Goal: Transaction & Acquisition: Obtain resource

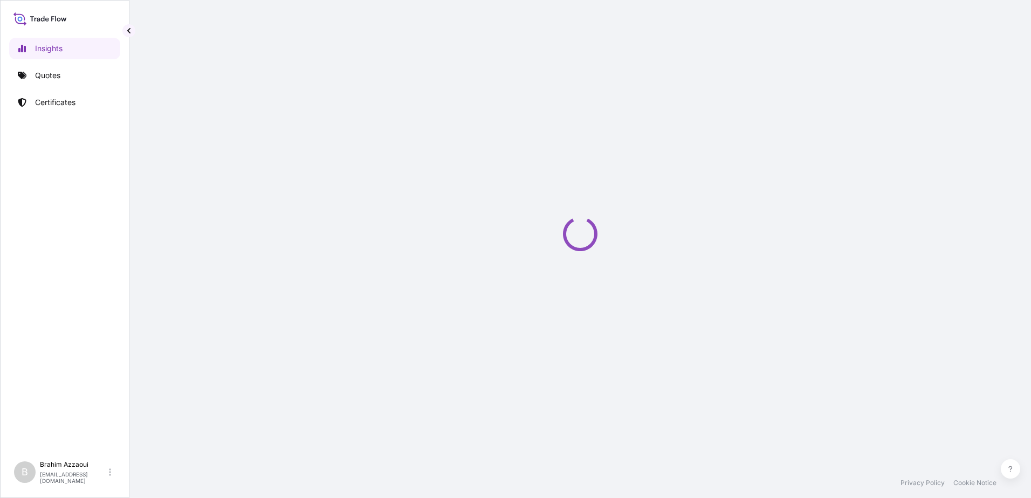
select select "2025"
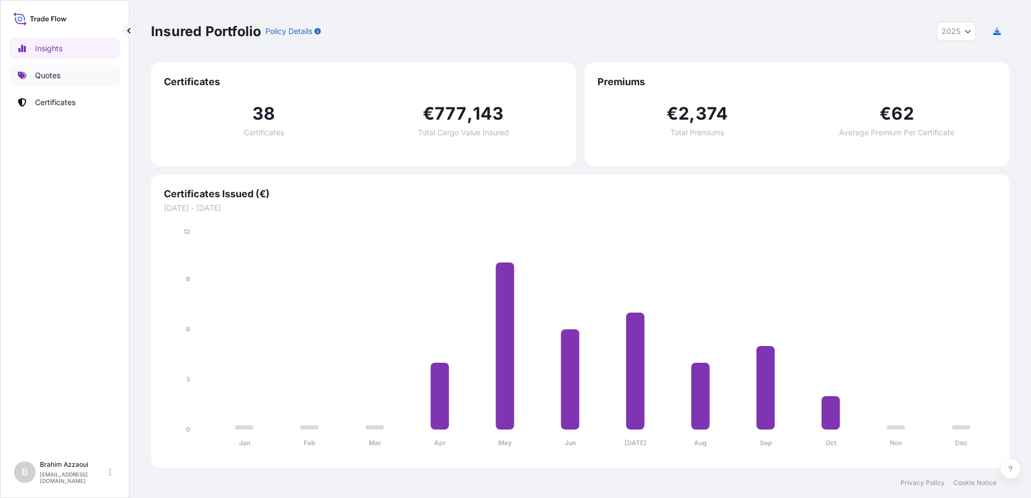
click at [35, 74] on link "Quotes" at bounding box center [64, 76] width 111 height 22
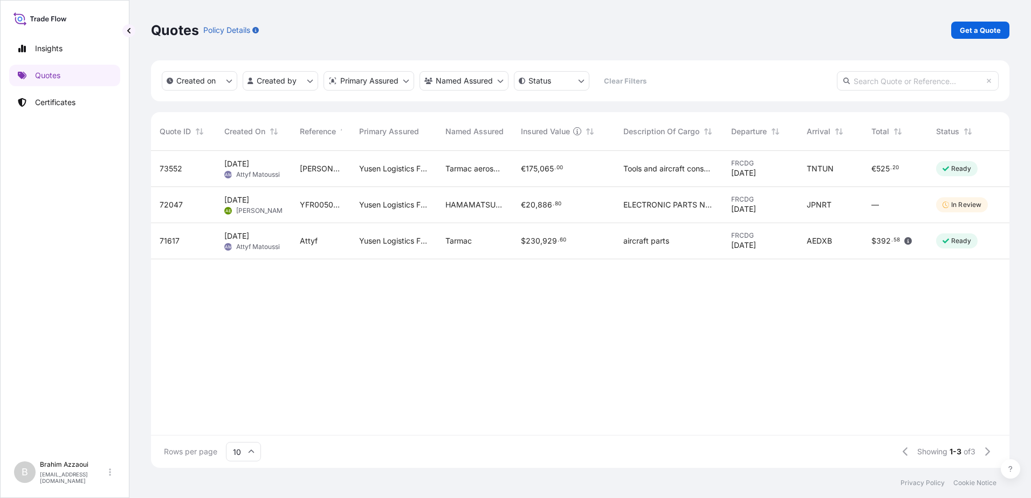
scroll to position [315, 851]
click at [967, 30] on p "Get a Quote" at bounding box center [980, 30] width 41 height 11
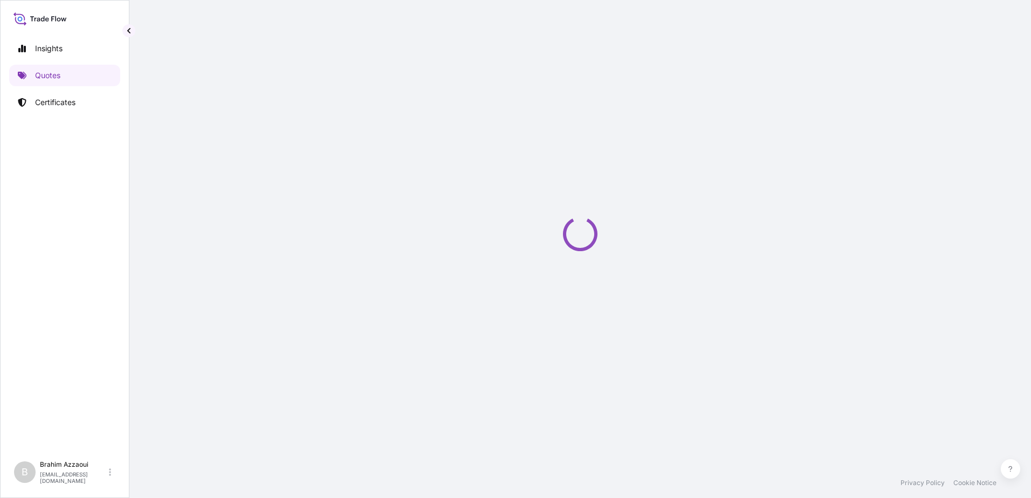
select select "Sea"
select select "21"
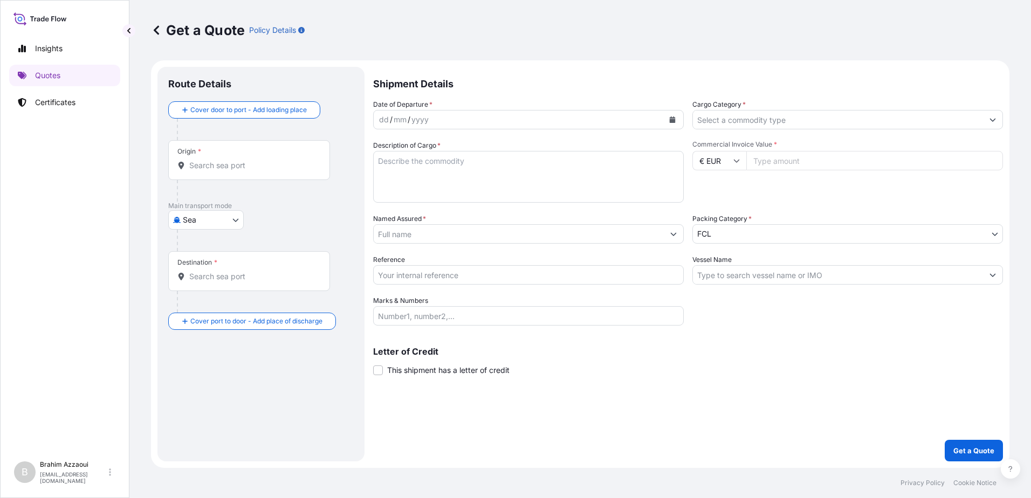
click at [379, 118] on div "dd" at bounding box center [384, 119] width 12 height 13
click at [382, 118] on div "dd" at bounding box center [384, 119] width 12 height 13
click at [399, 120] on div "mm" at bounding box center [398, 119] width 15 height 13
click at [385, 118] on div "10" at bounding box center [383, 119] width 10 height 13
click at [353, 120] on form "Route Details Cover door to port - Add loading place Place of loading Road / [G…" at bounding box center [580, 264] width 859 height 408
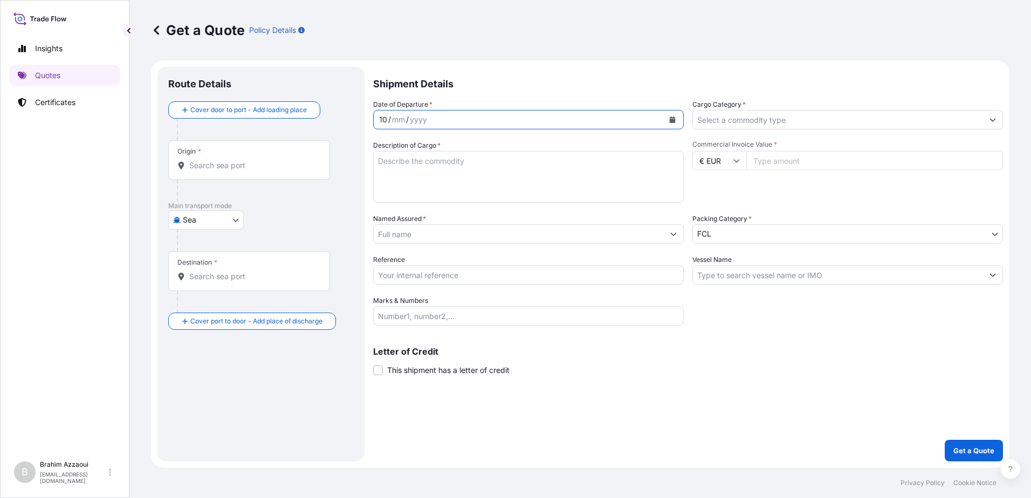
click at [385, 119] on div "10" at bounding box center [383, 119] width 10 height 13
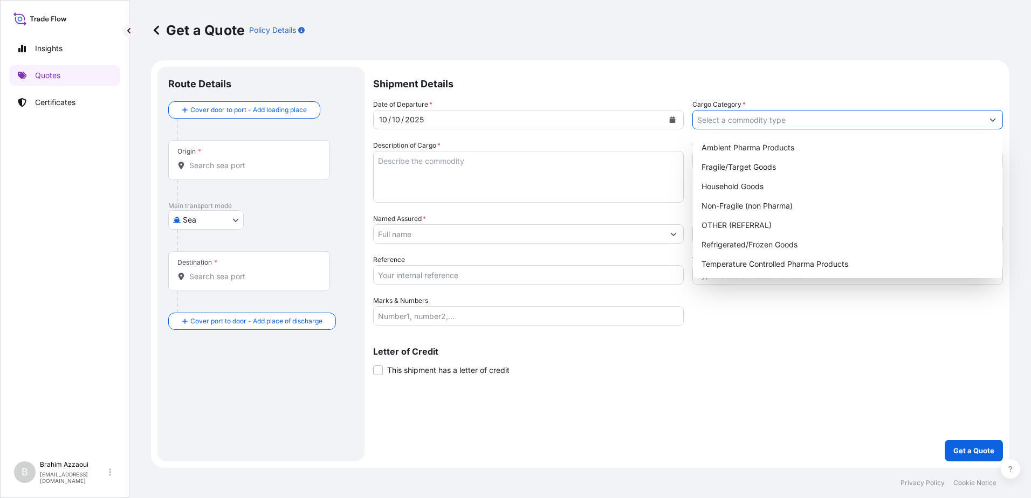
click at [752, 118] on input "Cargo Category *" at bounding box center [838, 119] width 290 height 19
click at [745, 166] on div "Fragile/Target Goods" at bounding box center [847, 166] width 301 height 19
type input "Fragile/Target Goods"
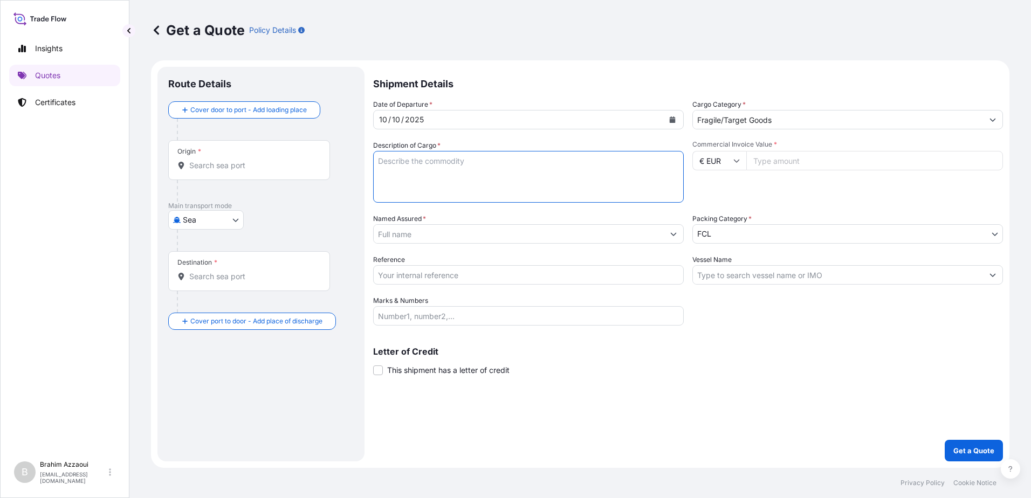
click at [437, 179] on textarea "Description of Cargo *" at bounding box center [528, 177] width 311 height 52
click at [430, 168] on textarea "Description of Cargo *" at bounding box center [528, 177] width 311 height 52
paste textarea "FTIR engine Customs Tariff No: 9027300000"
type textarea "FTIR engine Customs Tariff No: 9027300000"
click at [793, 162] on input "Commercial Invoice Value *" at bounding box center [874, 160] width 257 height 19
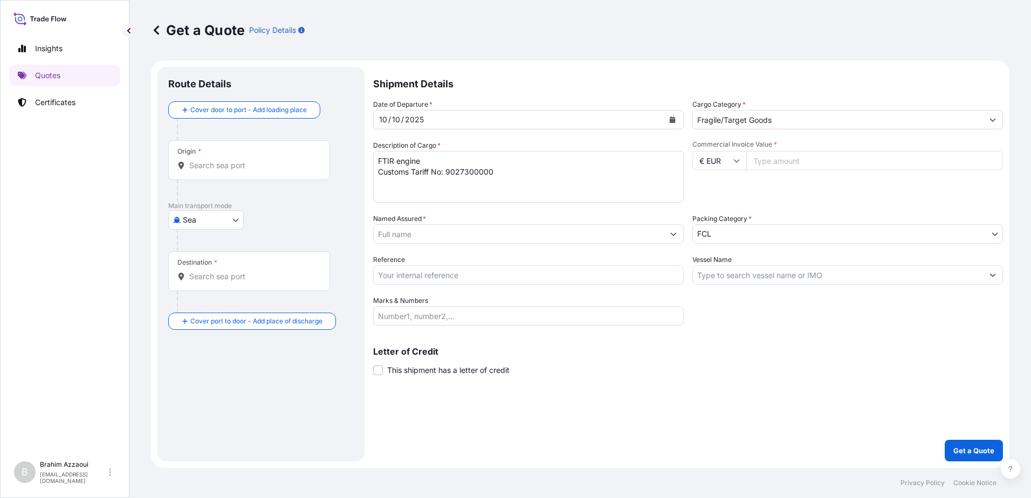
click at [722, 234] on body "Insights Quotes Certificates B [PERSON_NAME] [PERSON_NAME][EMAIL_ADDRESS][DOMAI…" at bounding box center [515, 249] width 1031 height 498
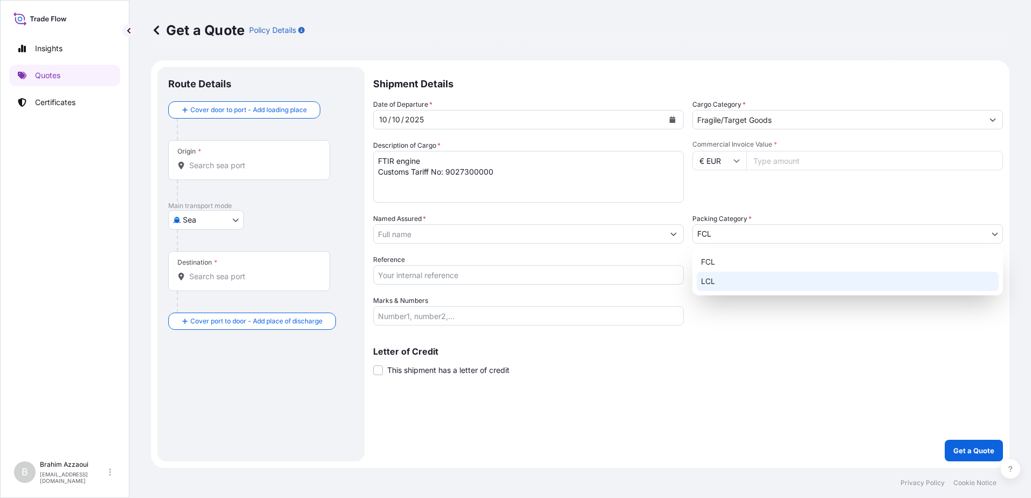
click at [723, 283] on div "LCL" at bounding box center [848, 281] width 302 height 19
select select "22"
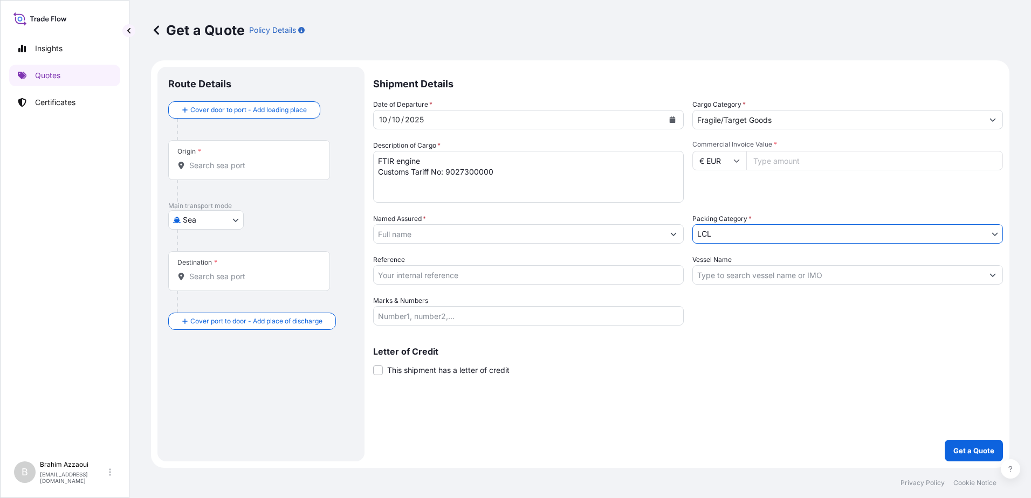
click at [782, 157] on input "Commercial Invoice Value *" at bounding box center [874, 160] width 257 height 19
type input "3470"
click at [429, 241] on input "Named Assured *" at bounding box center [519, 233] width 290 height 19
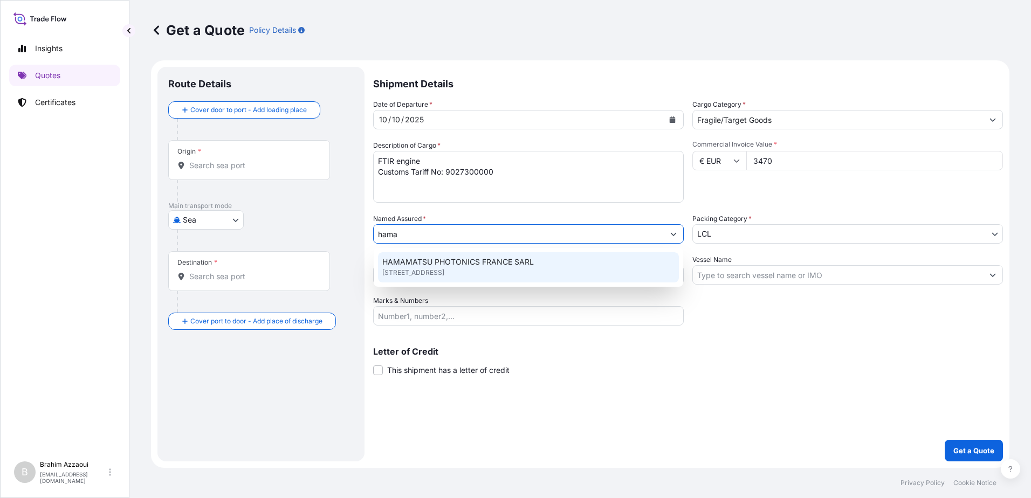
click at [413, 269] on span "[STREET_ADDRESS]" at bounding box center [413, 273] width 62 height 11
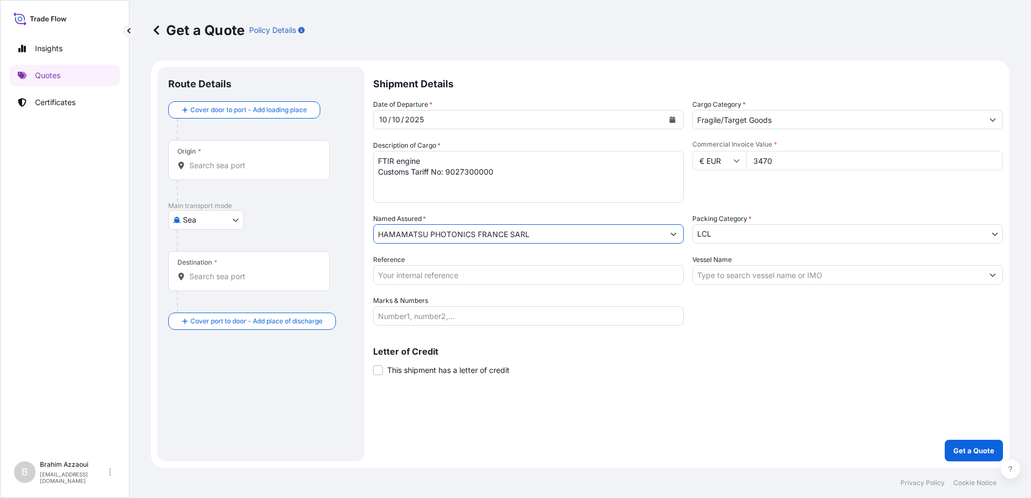
type input "HAMAMATSU PHOTONICS FRANCE SARL"
click at [519, 278] on input "Reference" at bounding box center [528, 274] width 311 height 19
click at [397, 272] on input "Reference" at bounding box center [528, 274] width 311 height 19
paste input "YFR00510392"
type input "YFR00510392"
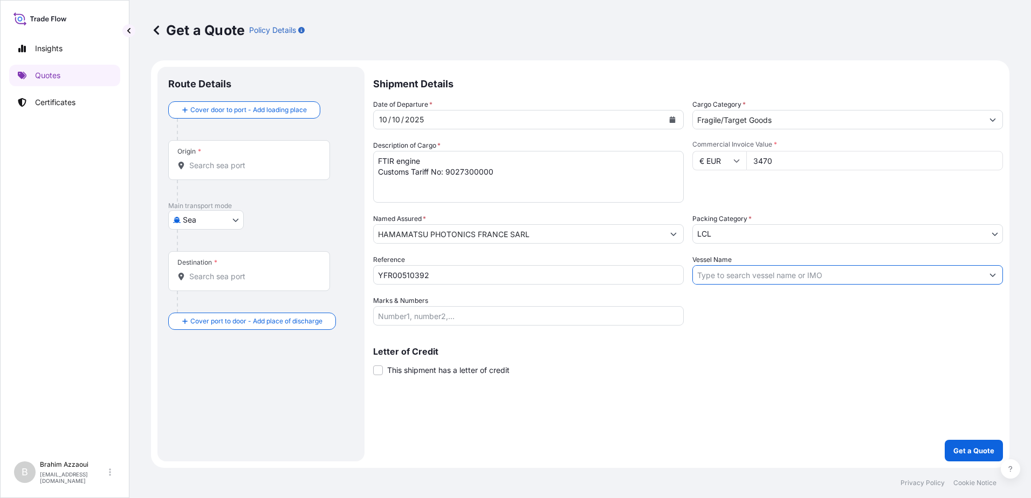
click at [756, 271] on input "Vessel Name" at bounding box center [838, 274] width 290 height 19
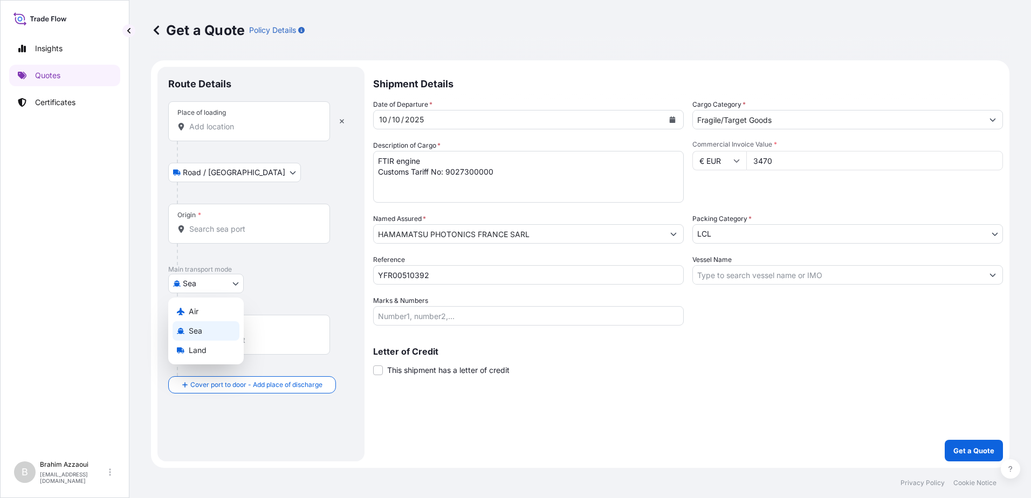
click at [200, 278] on body "Insights Quotes Certificates B [PERSON_NAME] [PERSON_NAME][EMAIL_ADDRESS][DOMAI…" at bounding box center [515, 249] width 1031 height 498
click at [201, 307] on div "Air" at bounding box center [206, 311] width 67 height 19
select select "Air"
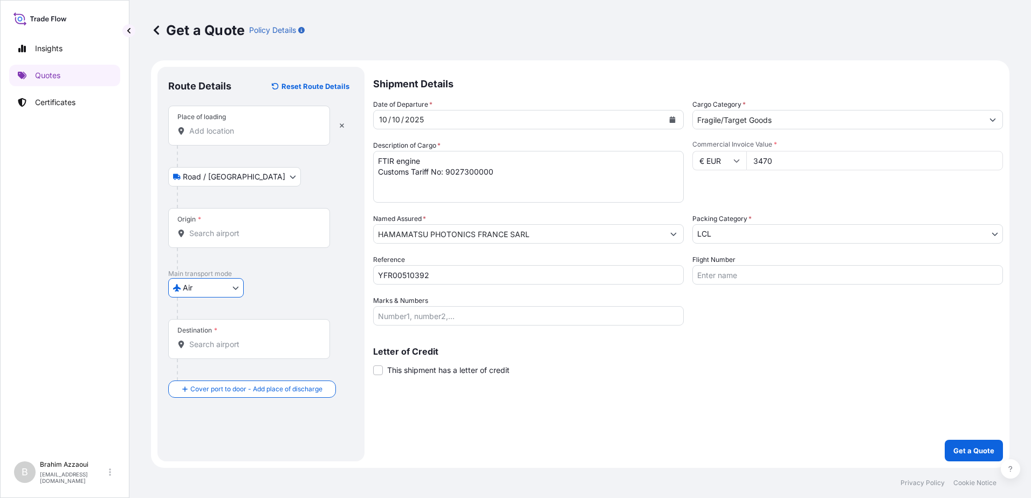
click at [203, 132] on input "Place of loading" at bounding box center [252, 131] width 127 height 11
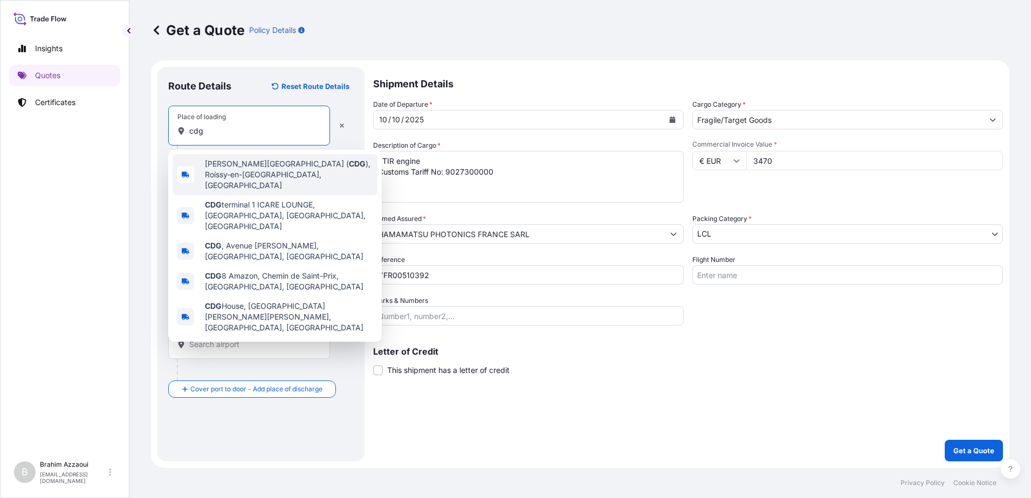
click at [228, 173] on span "[PERSON_NAME][GEOGRAPHIC_DATA] ( CDG ), [GEOGRAPHIC_DATA], [GEOGRAPHIC_DATA]" at bounding box center [289, 175] width 168 height 32
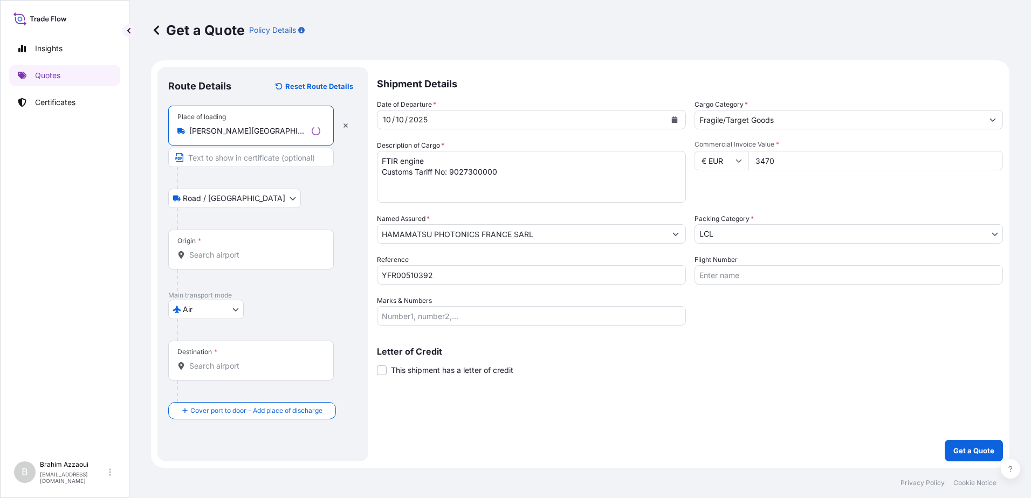
type input "[PERSON_NAME][GEOGRAPHIC_DATA] (CDG), [GEOGRAPHIC_DATA], [GEOGRAPHIC_DATA]"
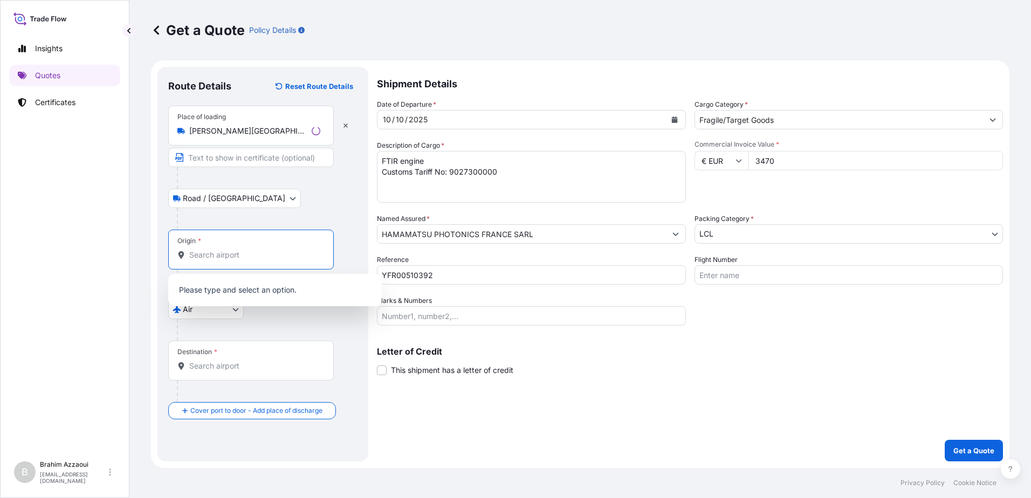
click at [210, 251] on input "Origin *" at bounding box center [254, 255] width 131 height 11
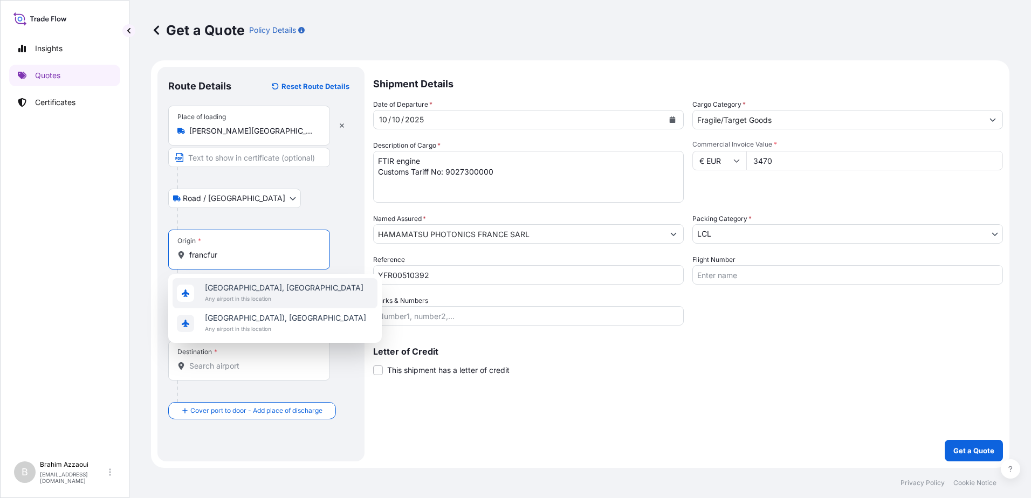
click at [228, 299] on span "Any airport in this location" at bounding box center [284, 298] width 159 height 11
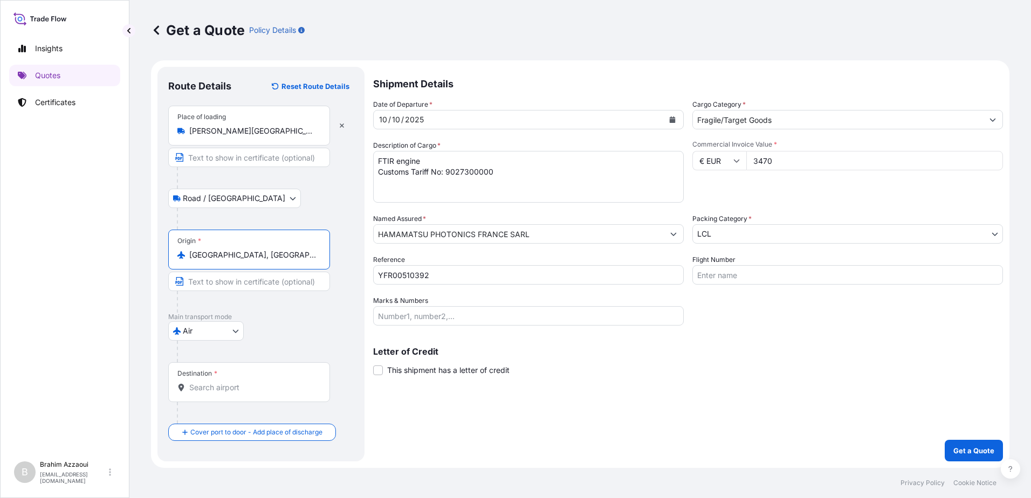
type input "[GEOGRAPHIC_DATA], [GEOGRAPHIC_DATA]"
click at [219, 390] on input "Destination *" at bounding box center [252, 387] width 127 height 11
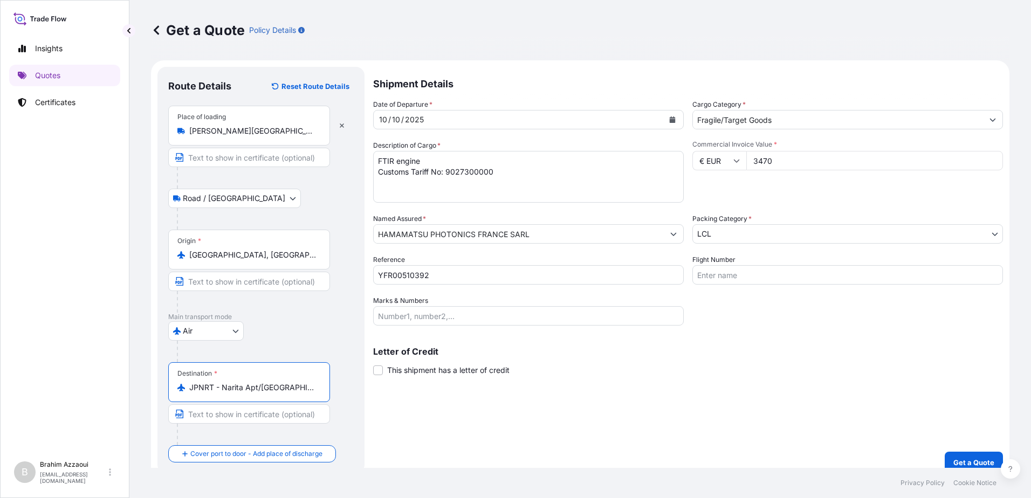
type input "JPNRT - Narita Apt/[GEOGRAPHIC_DATA], [GEOGRAPHIC_DATA]"
click at [398, 315] on input "Marks & Numbers" at bounding box center [528, 315] width 311 height 19
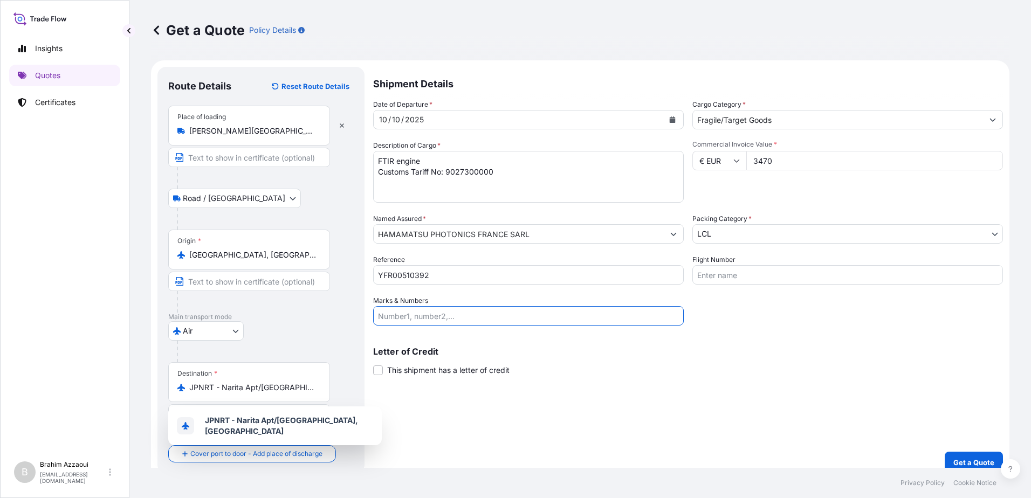
paste input "SSD,397092,001"
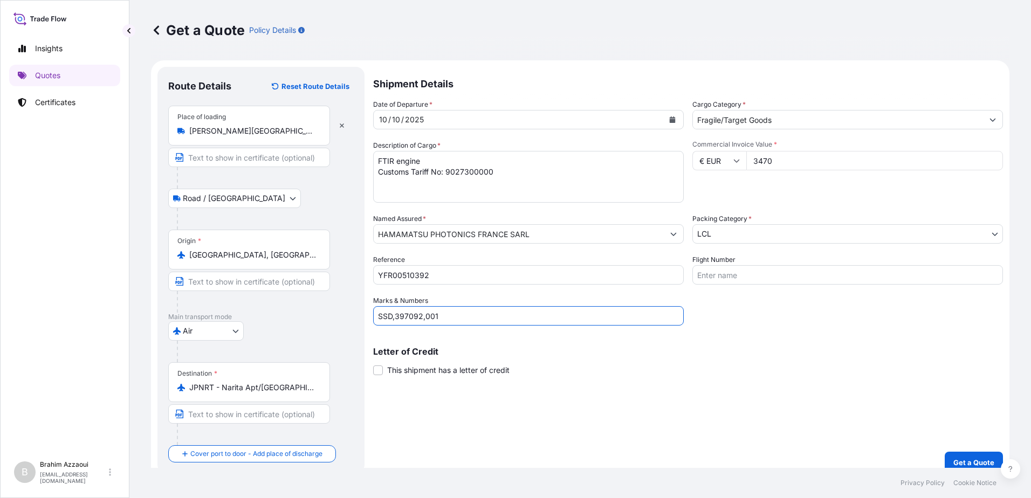
type input "SSD,397092,001"
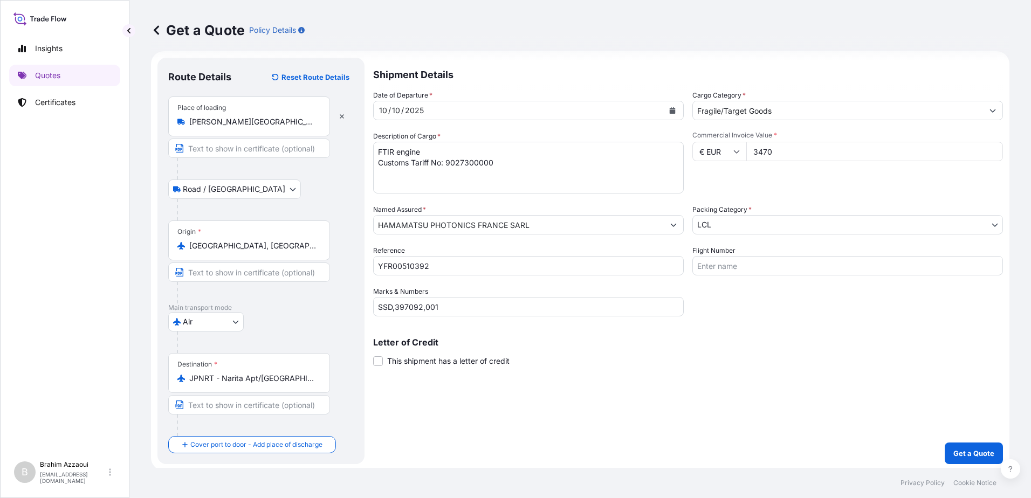
scroll to position [12, 0]
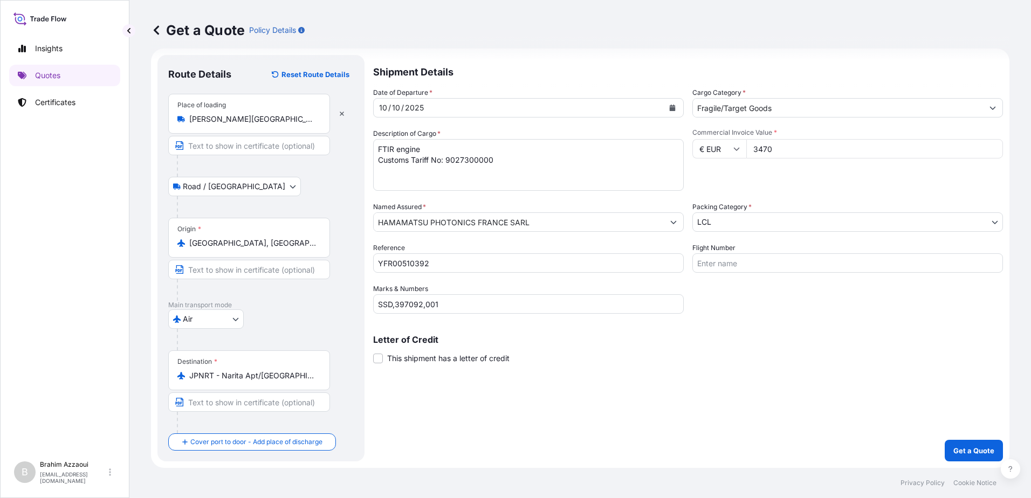
click at [728, 262] on input "Flight Number" at bounding box center [847, 262] width 311 height 19
click at [709, 263] on input "Flight Number" at bounding box center [847, 262] width 311 height 19
paste input "3S590C"
type input "3S590C"
click at [679, 354] on div "Letter of Credit This shipment has a letter of credit Letter of credit * Letter…" at bounding box center [688, 349] width 630 height 29
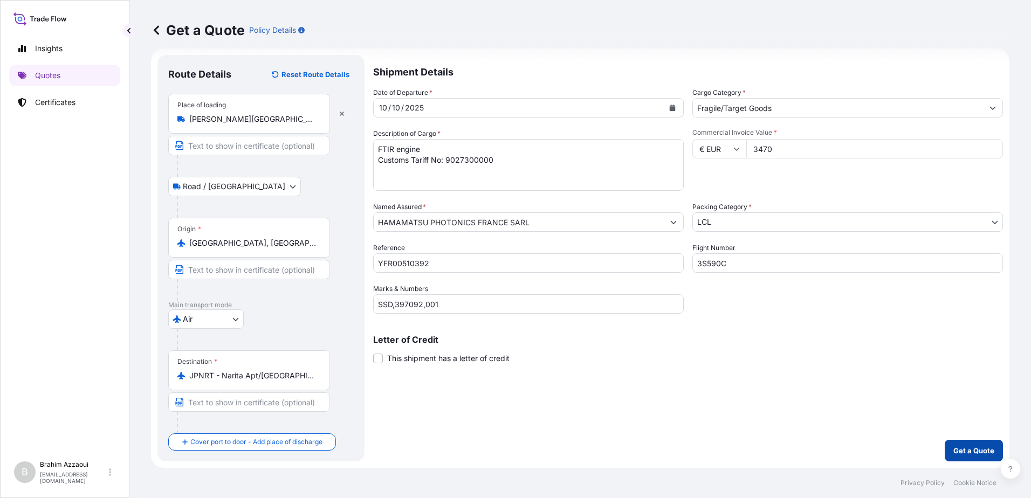
click at [969, 448] on p "Get a Quote" at bounding box center [974, 450] width 41 height 11
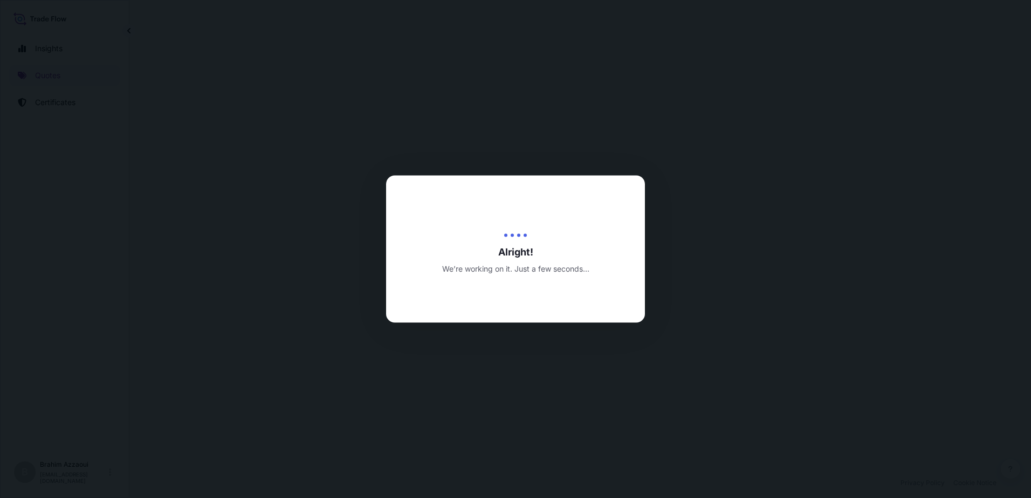
select select "Road / [GEOGRAPHIC_DATA]"
select select "Air"
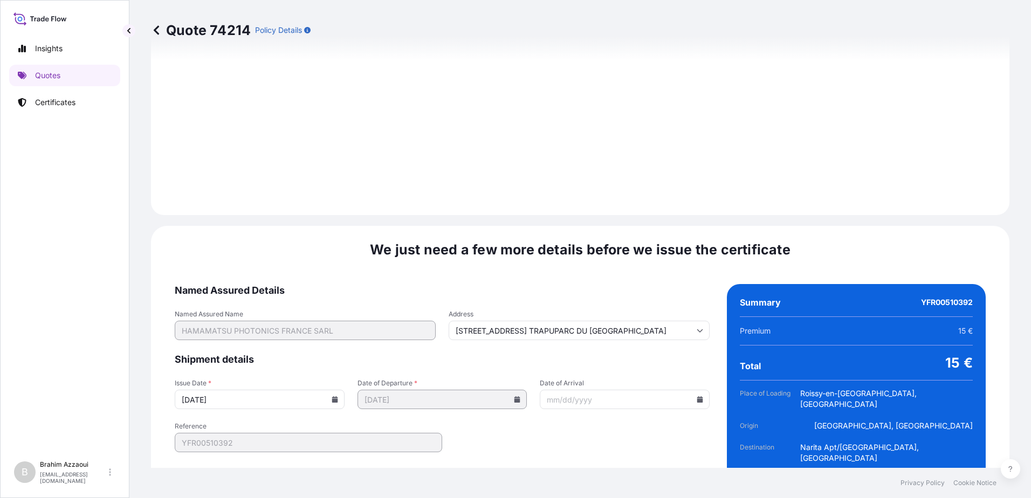
scroll to position [1261, 0]
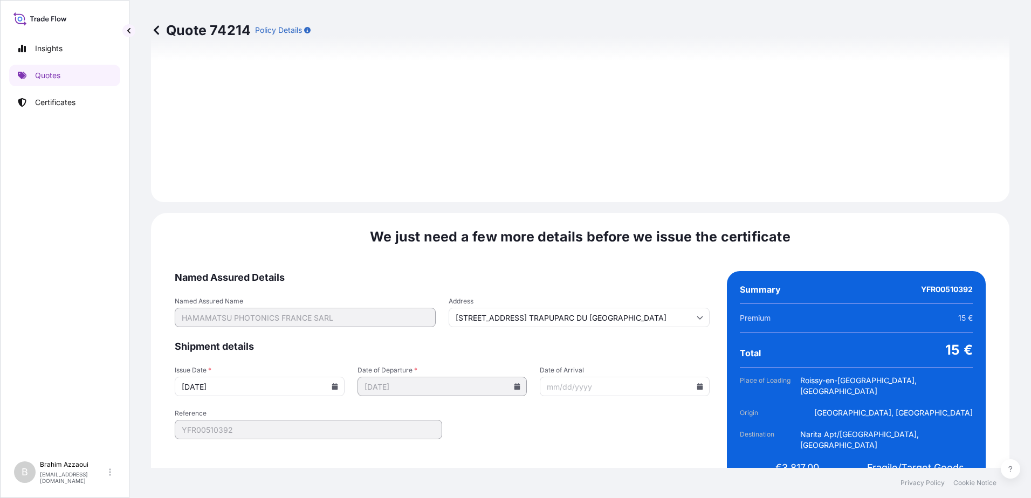
click at [566, 377] on input "Date of Arrival" at bounding box center [625, 386] width 170 height 19
type input "[STREET_ADDRESS] TRAPUPARC DU [GEOGRAPHIC_DATA]"
type input "1"
type input "[STREET_ADDRESS] TRAPUPARC DU [GEOGRAPHIC_DATA]"
type input "12"
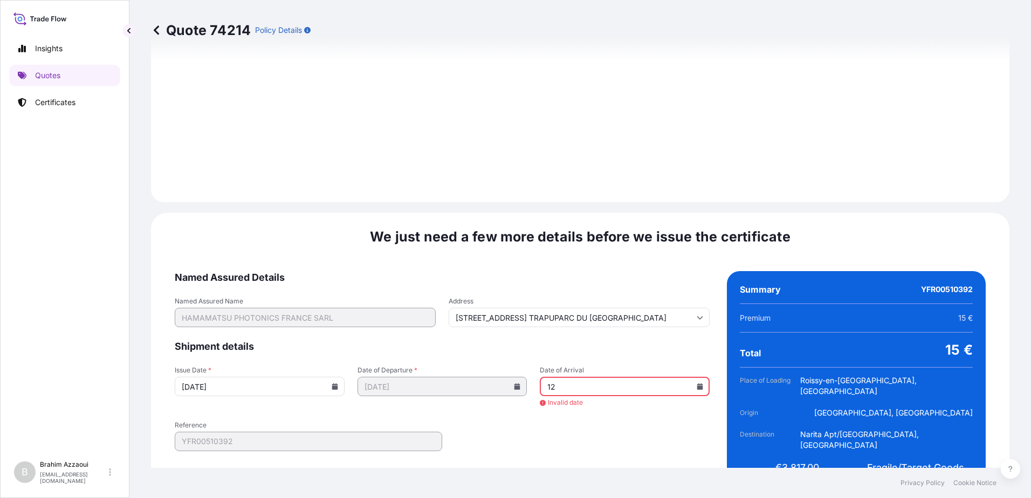
type input "[STREET_ADDRESS] TRAPUPARC DU [GEOGRAPHIC_DATA]"
type input "1"
type input "[STREET_ADDRESS] TRAPUPARC DU [GEOGRAPHIC_DATA]"
type input "1"
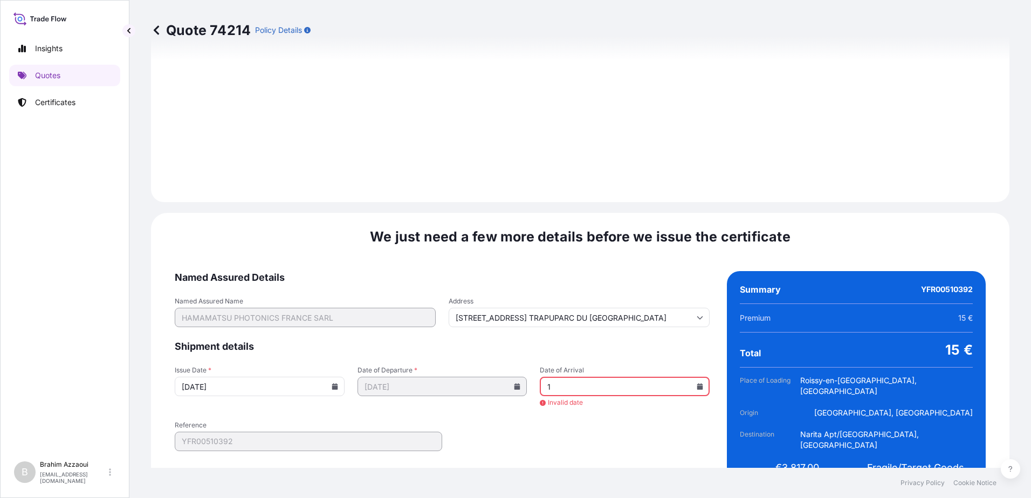
type input "[STREET_ADDRESS] TRAPUPARC DU [GEOGRAPHIC_DATA]"
type input "10"
type input "[STREET_ADDRESS] TRAPUPARC DU [GEOGRAPHIC_DATA]"
type input "101"
type input "[STREET_ADDRESS] TRAPUPARC DU [GEOGRAPHIC_DATA]"
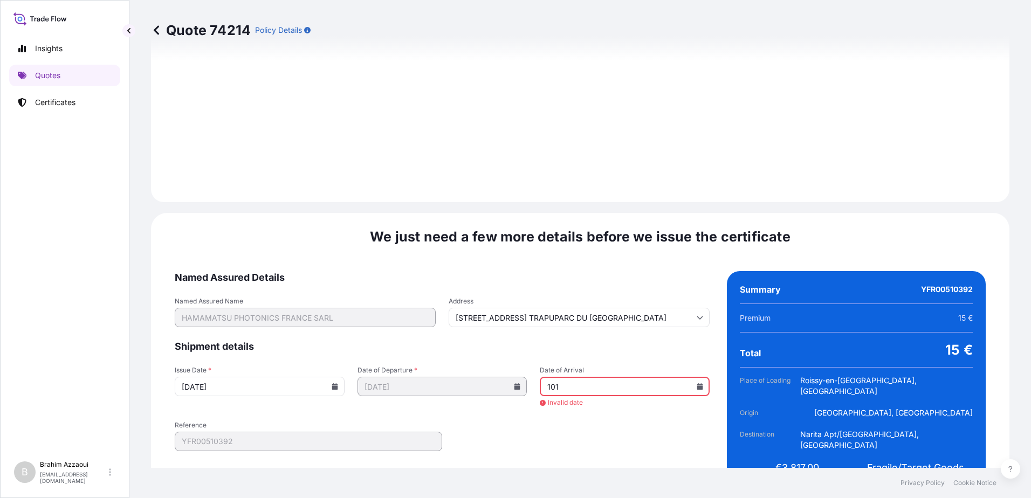
type input "1012"
type input "[STREET_ADDRESS] TRAPUPARC DU [GEOGRAPHIC_DATA]"
type input "10121"
type input "[STREET_ADDRESS] TRAPUPARC DU [GEOGRAPHIC_DATA]"
type input "101219"
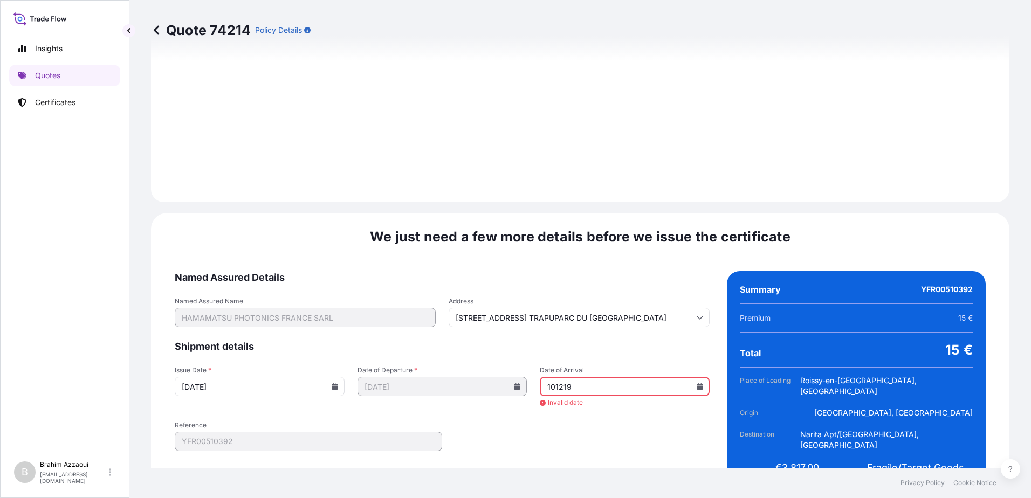
type input "[STREET_ADDRESS] TRAPUPARC DU [GEOGRAPHIC_DATA]"
type input "1012199"
type input "[STREET_ADDRESS] TRAPUPARC DU [GEOGRAPHIC_DATA]"
click at [683, 377] on input "10121996" at bounding box center [625, 386] width 170 height 19
type input "10121996"
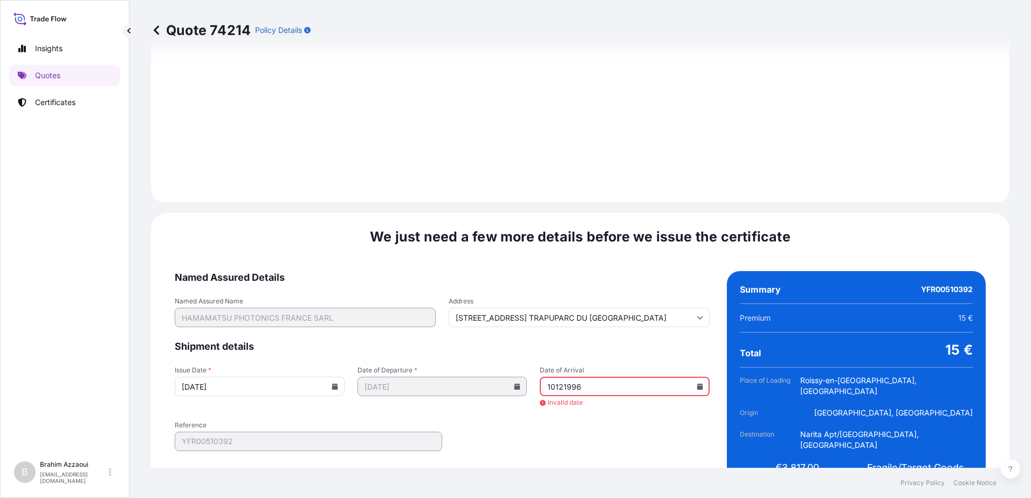
click at [697, 383] on icon at bounding box center [700, 386] width 6 height 6
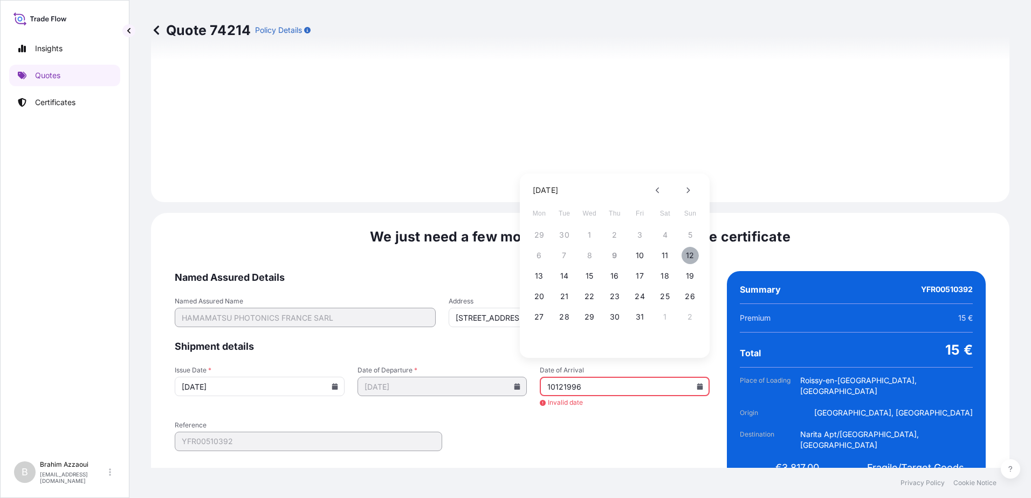
click at [687, 257] on button "12" at bounding box center [690, 255] width 17 height 17
type input "[STREET_ADDRESS] TRAPUPARC DU [GEOGRAPHIC_DATA]"
type input "[DATE]"
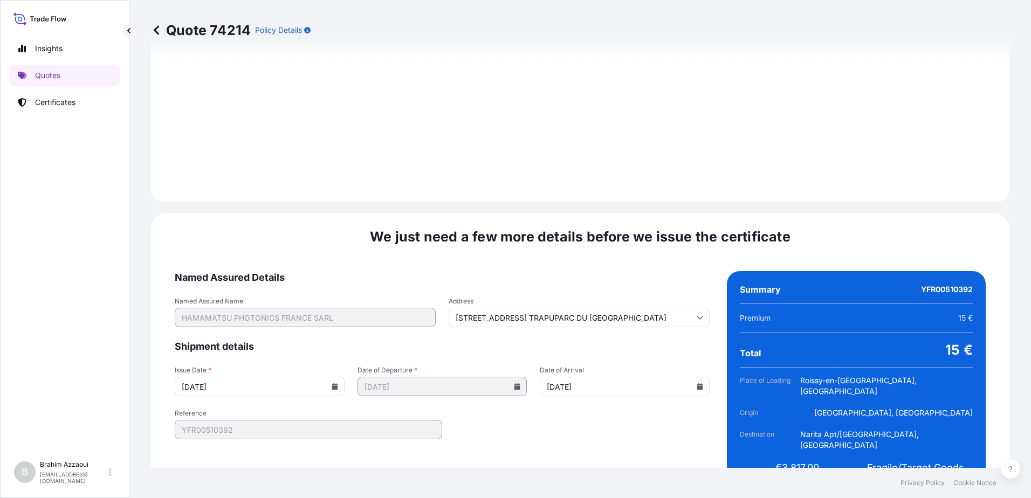
type input "[STREET_ADDRESS] TRAPUPARC DU [GEOGRAPHIC_DATA]"
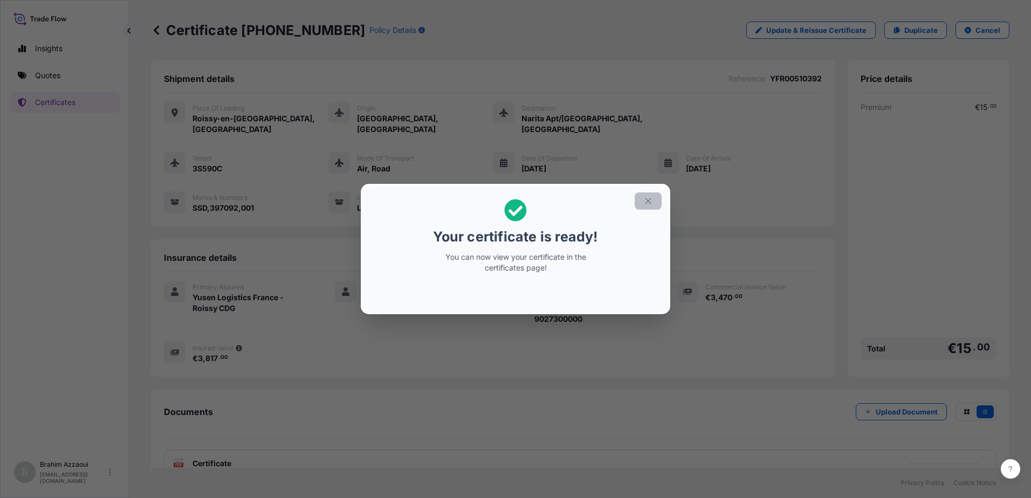
click at [649, 198] on icon "button" at bounding box center [648, 201] width 10 height 10
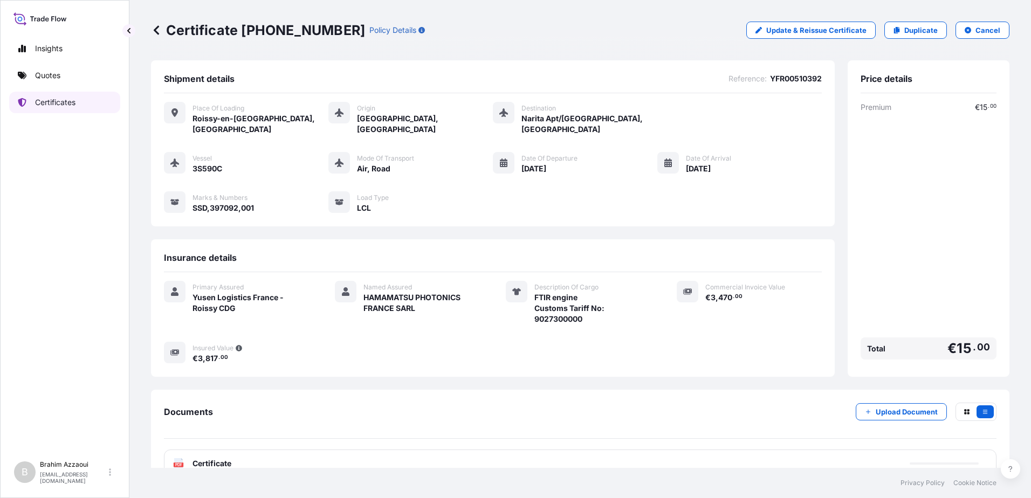
click at [50, 101] on p "Certificates" at bounding box center [55, 102] width 40 height 11
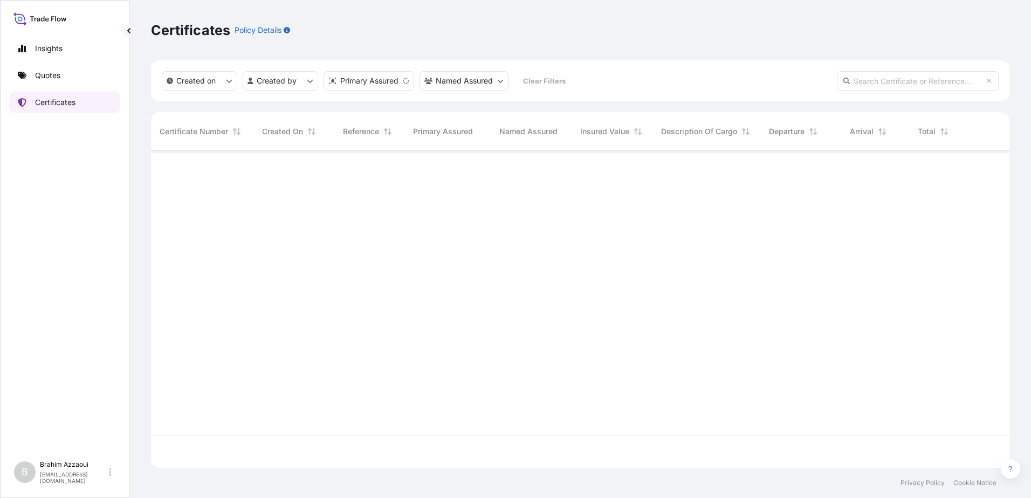
scroll to position [315, 851]
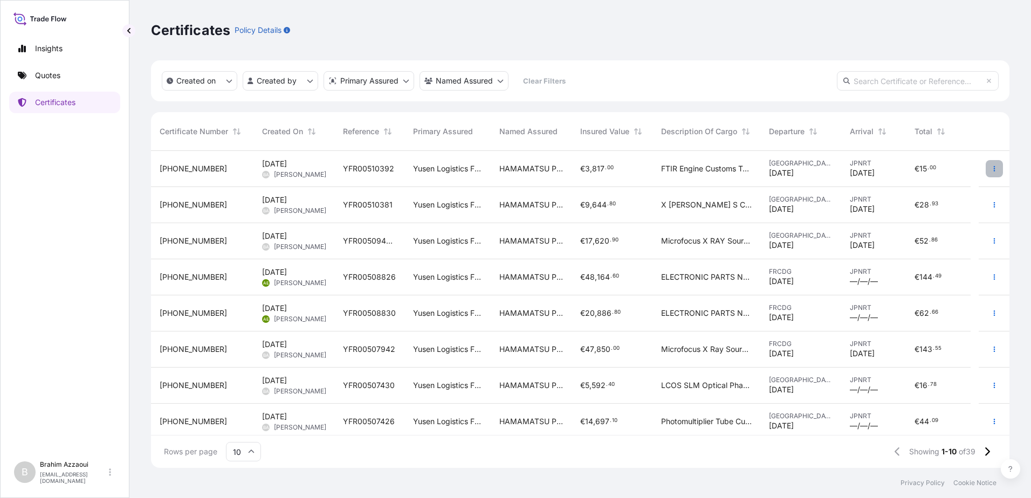
click at [986, 168] on button "button" at bounding box center [994, 168] width 17 height 17
click at [965, 169] on p "Duplicate quote" at bounding box center [943, 171] width 56 height 11
select select "Road / [GEOGRAPHIC_DATA]"
select select "Air"
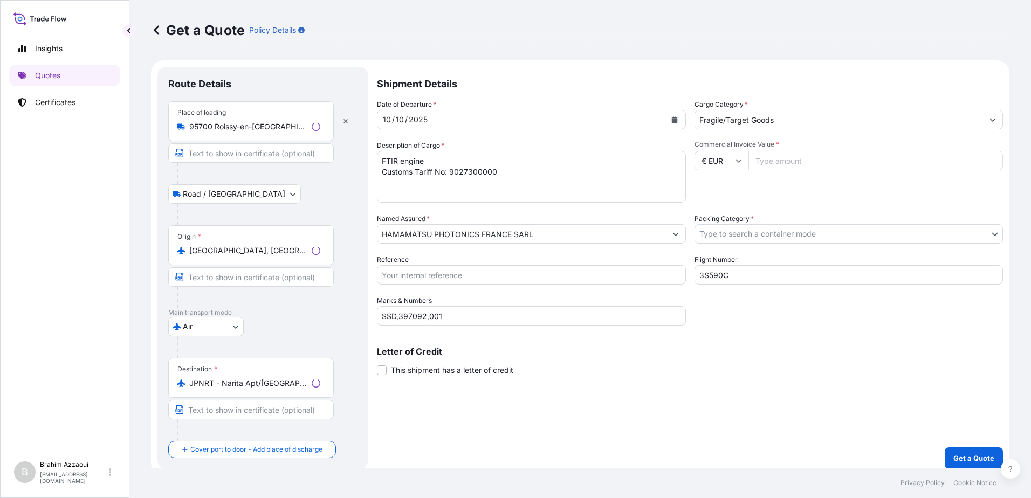
scroll to position [8, 0]
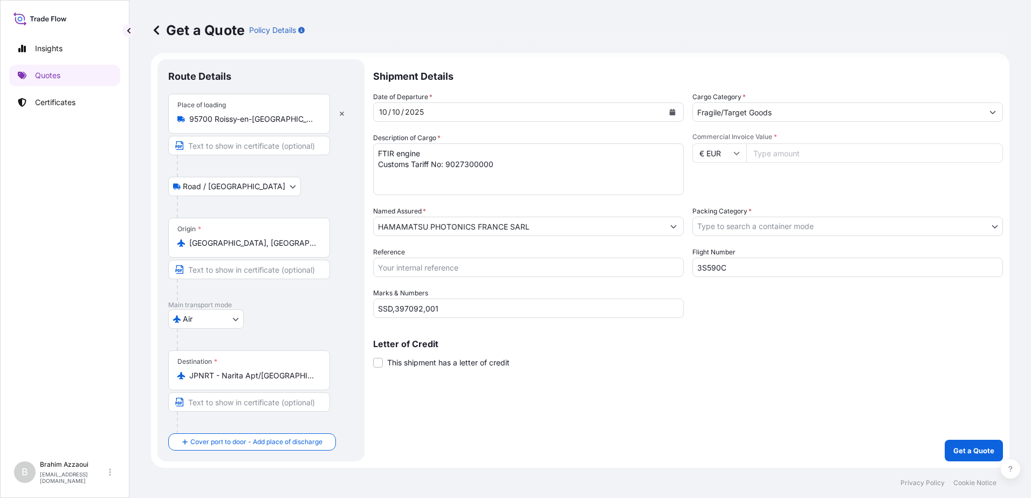
click at [155, 31] on icon at bounding box center [156, 29] width 5 height 9
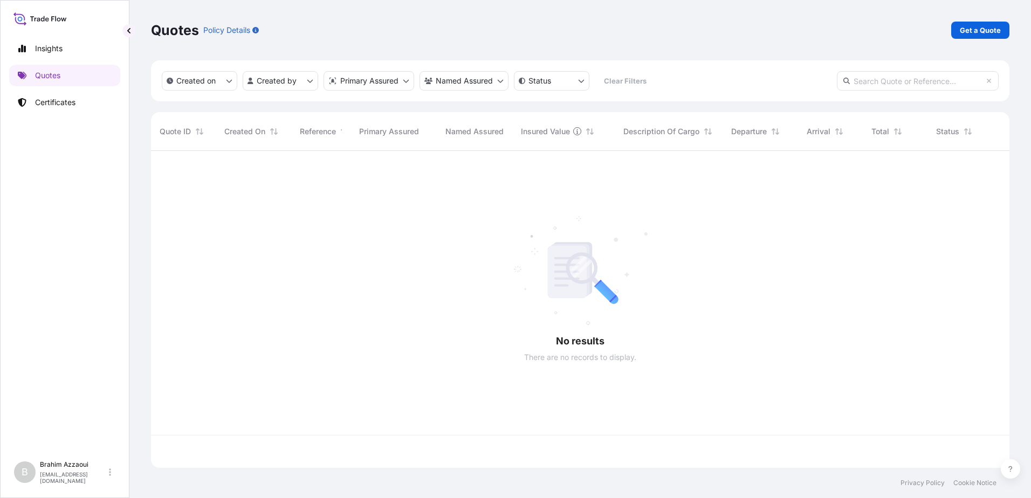
scroll to position [315, 851]
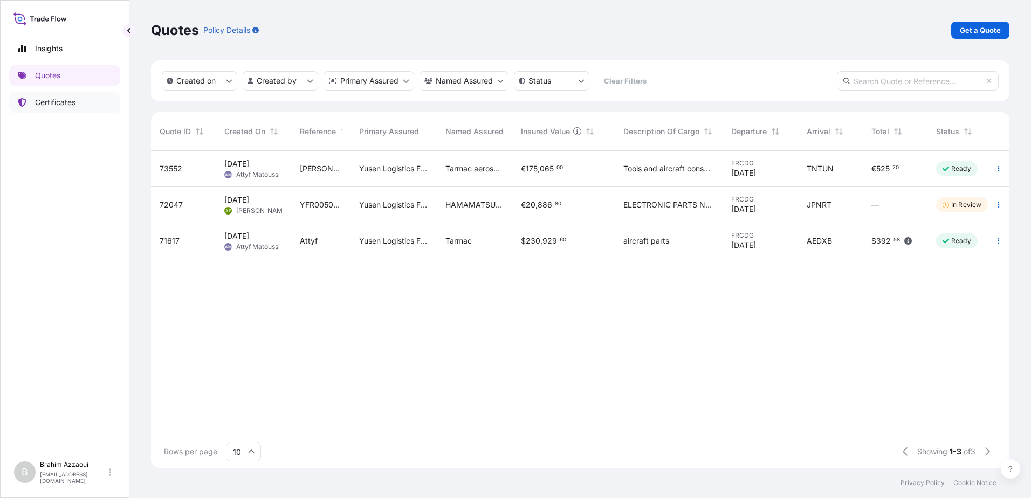
click at [47, 99] on p "Certificates" at bounding box center [55, 102] width 40 height 11
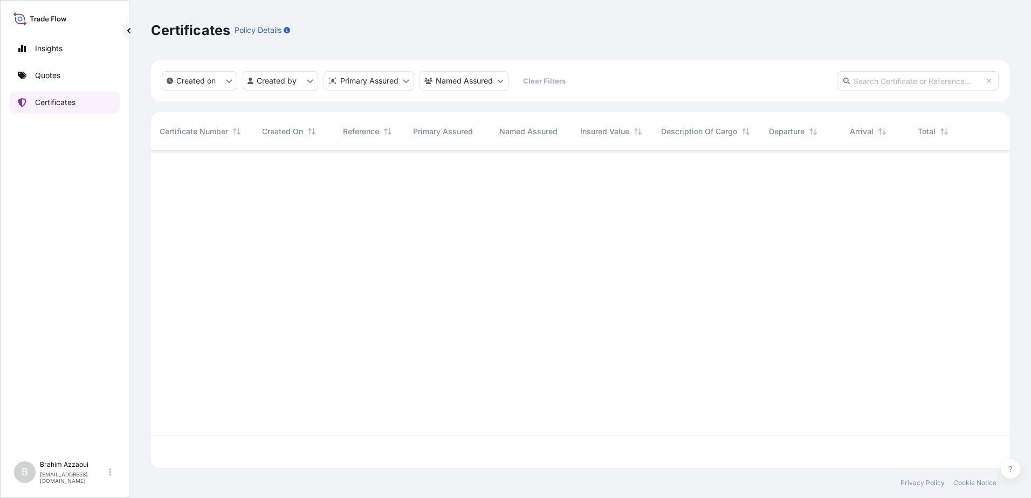
scroll to position [315, 851]
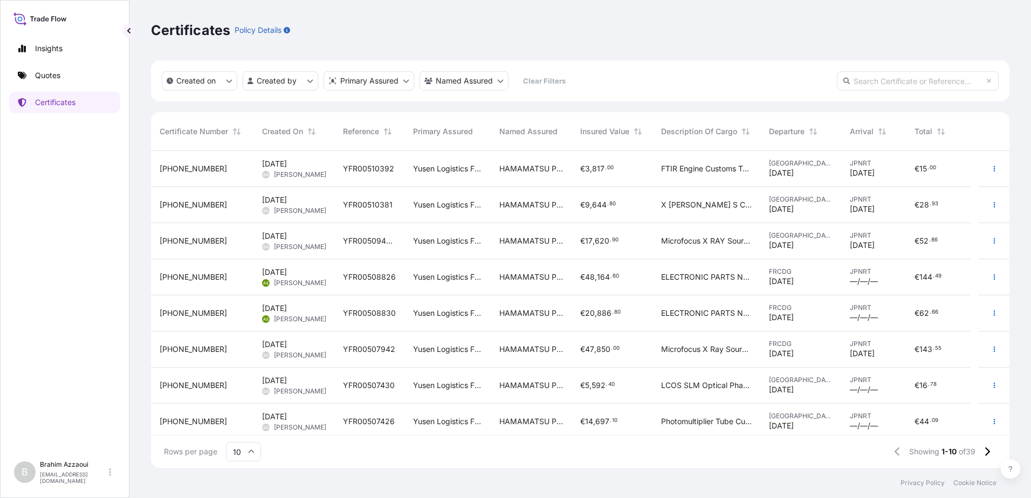
click at [317, 171] on span "[PERSON_NAME]" at bounding box center [300, 174] width 52 height 9
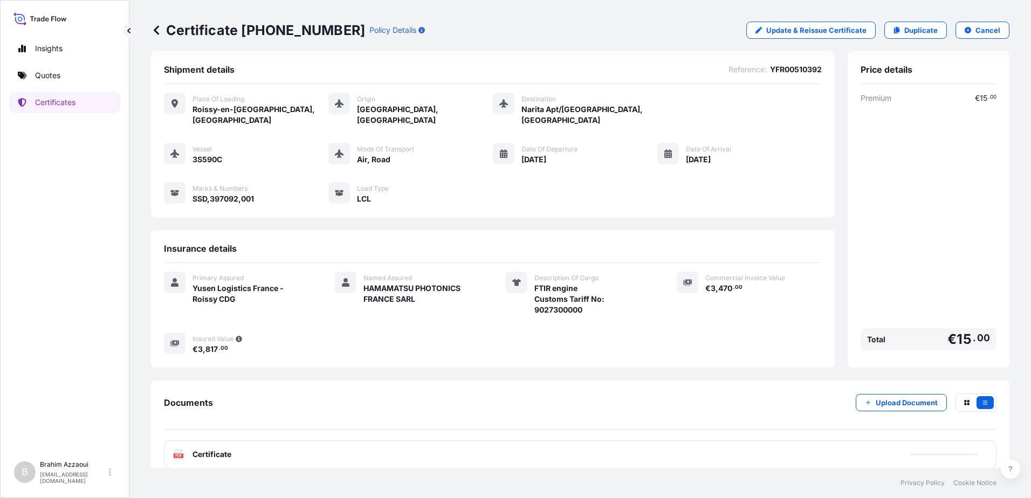
scroll to position [12, 0]
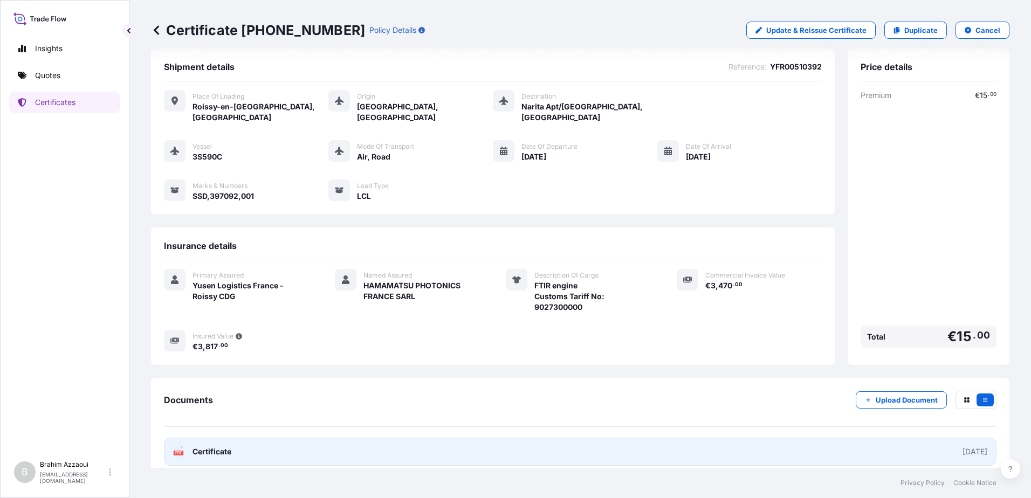
click at [491, 444] on link "PDF Certificate [DATE]" at bounding box center [580, 452] width 833 height 28
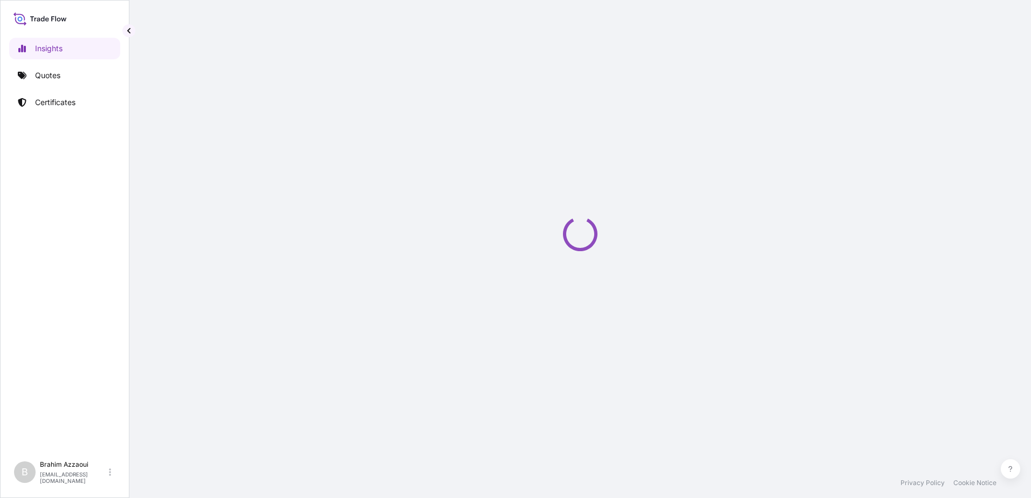
select select "2025"
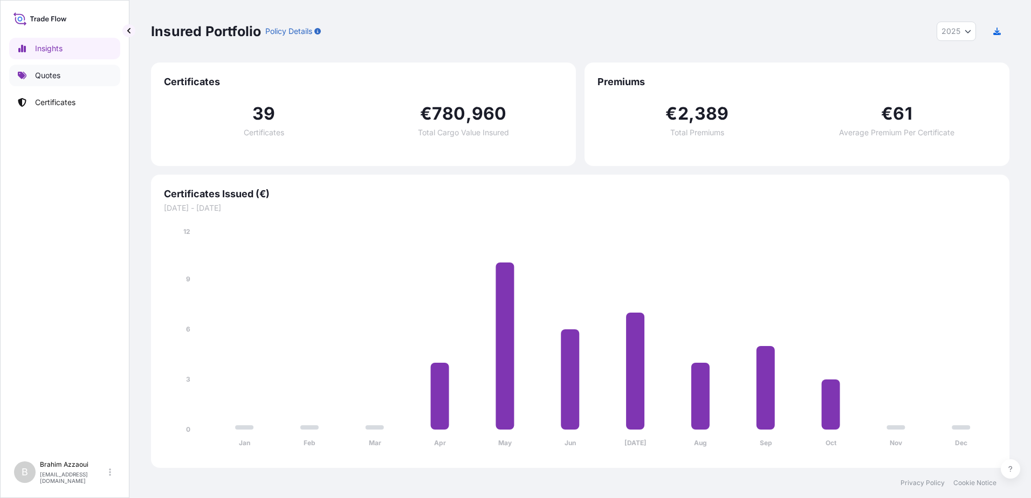
click at [44, 81] on link "Quotes" at bounding box center [64, 76] width 111 height 22
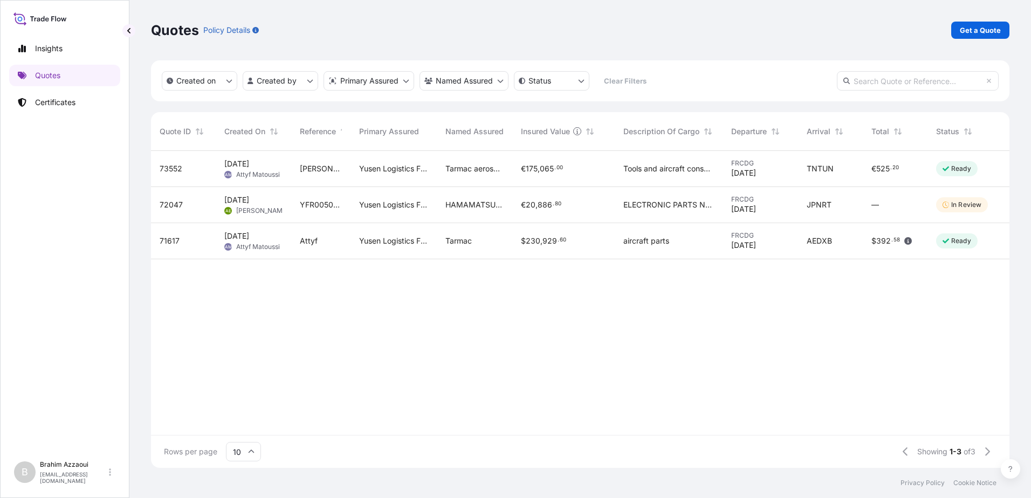
scroll to position [315, 851]
drag, startPoint x: 74, startPoint y: -56, endPoint x: 377, endPoint y: 264, distance: 440.6
click at [379, 274] on div "73552 Oct 6, 2025 AM Attyf Matoussi Tarmac djerba Yusen Logistics France - Rois…" at bounding box center [588, 293] width 874 height 284
click at [980, 25] on p "Get a Quote" at bounding box center [980, 30] width 41 height 11
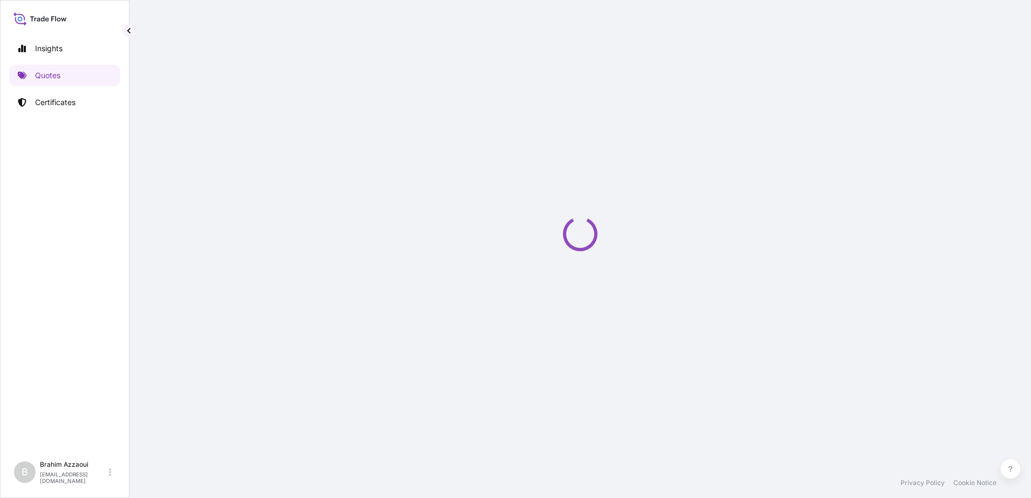
select select "Sea"
select select "21"
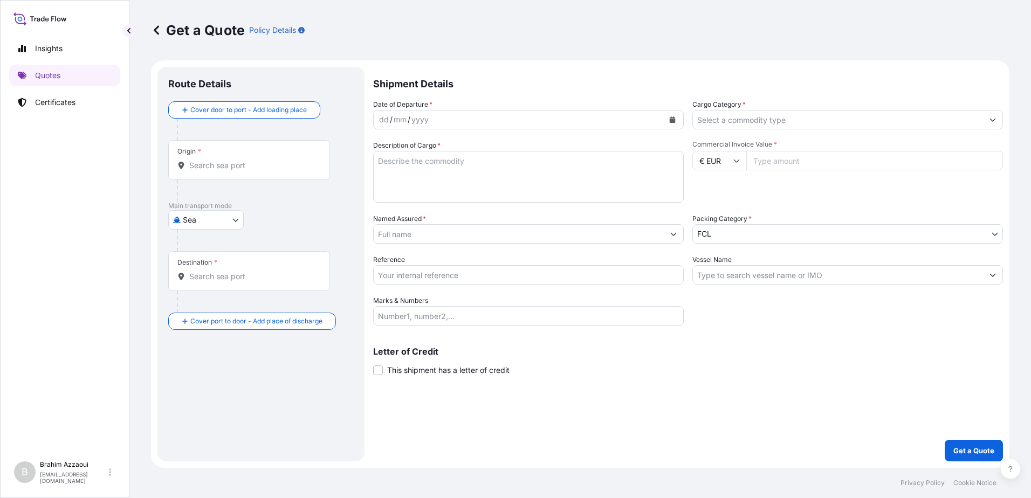
click at [431, 119] on div "dd / mm / yyyy" at bounding box center [519, 119] width 290 height 19
click at [381, 119] on div "dd" at bounding box center [384, 119] width 12 height 13
click at [666, 116] on button "Calendar" at bounding box center [672, 119] width 17 height 17
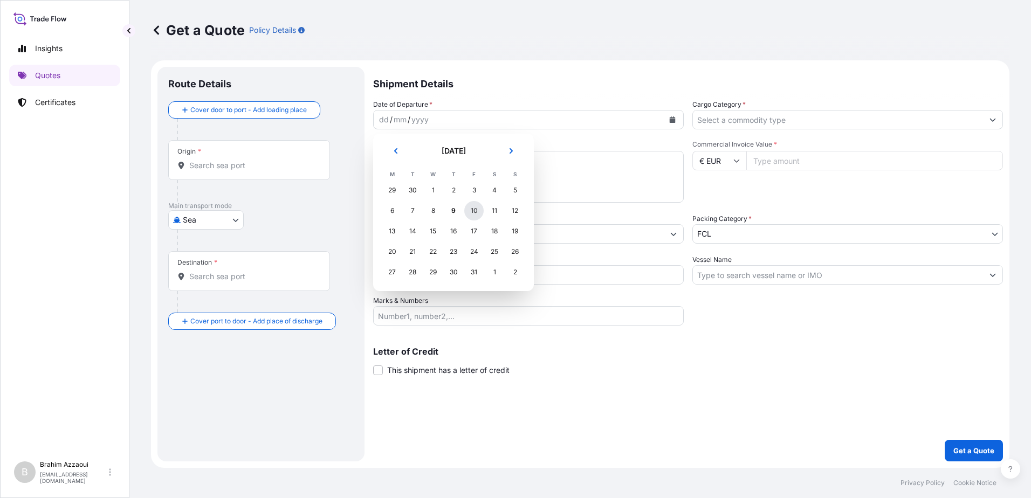
click at [475, 212] on div "10" at bounding box center [473, 210] width 19 height 19
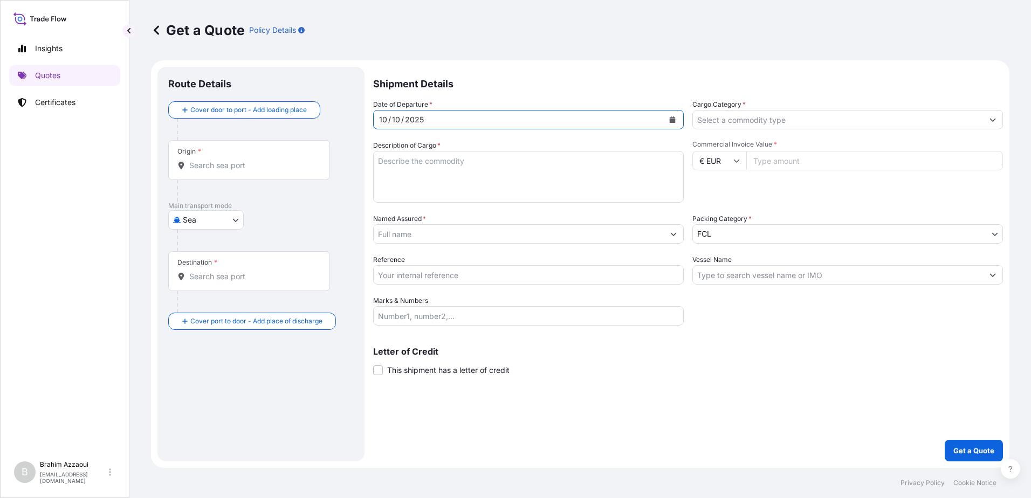
click at [725, 116] on input "Cargo Category *" at bounding box center [838, 119] width 290 height 19
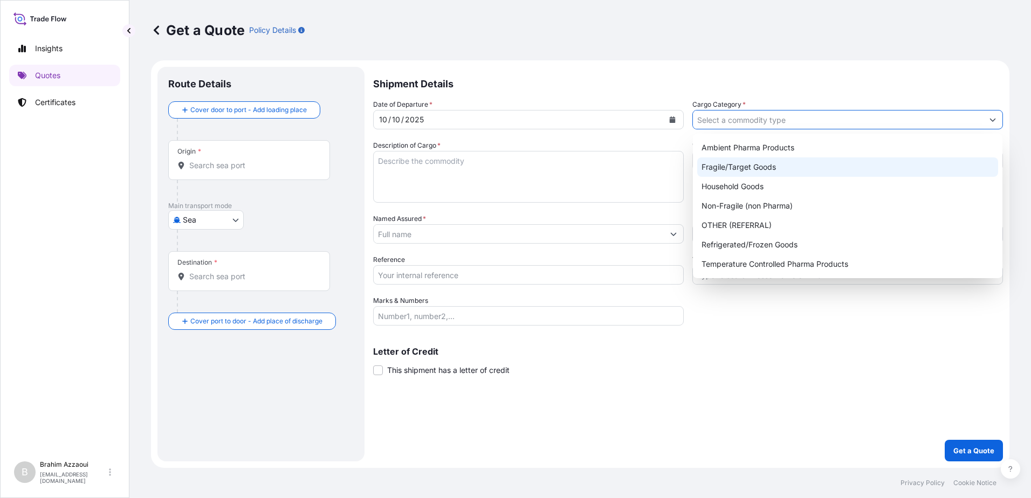
click at [730, 166] on div "Fragile/Target Goods" at bounding box center [847, 166] width 301 height 19
type input "Fragile/Target Goods"
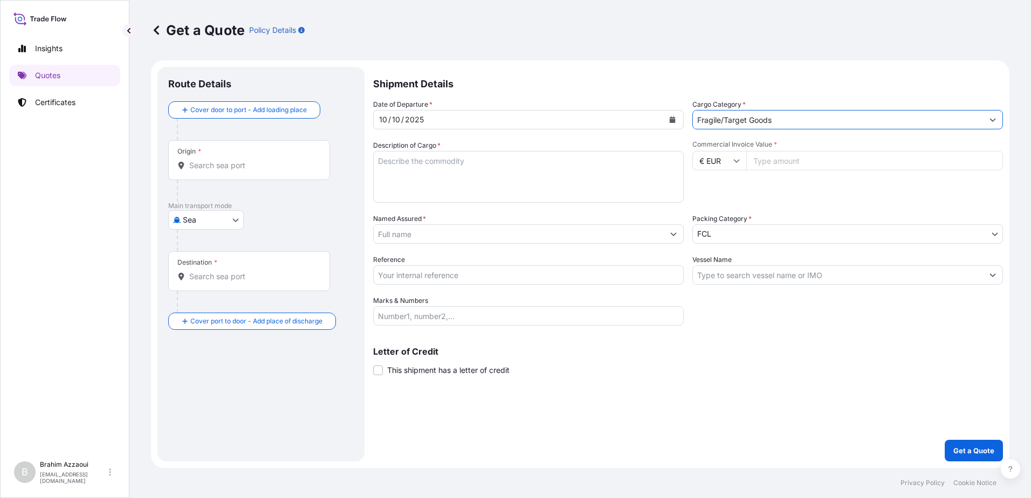
click at [466, 189] on textarea "Description of Cargo *" at bounding box center [528, 177] width 311 height 52
paste textarea "Fluid Irradiation Tube Customs Tariff No: 9031900000"
type textarea "Fluid Irradiation Tube Customs Tariff No: 9031900000"
click at [743, 159] on input "€ EUR" at bounding box center [719, 160] width 54 height 19
click at [770, 157] on input "Commercial Invoice Value *" at bounding box center [874, 160] width 257 height 19
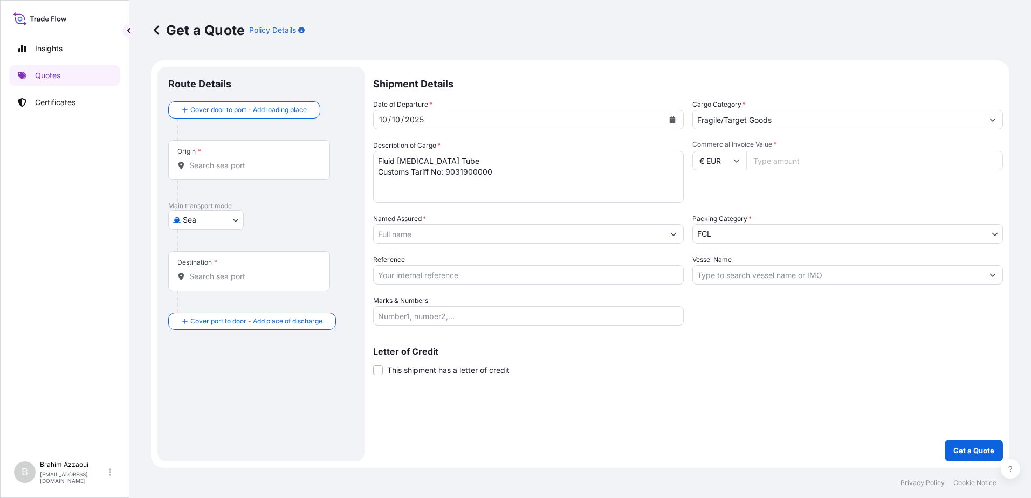
click at [805, 168] on input "Commercial Invoice Value *" at bounding box center [874, 160] width 257 height 19
type input "64208"
click at [748, 235] on body "Insights Quotes Certificates B Brahim Azzaoui brahim.azzaoui@fr.yusen-logistics…" at bounding box center [515, 249] width 1031 height 498
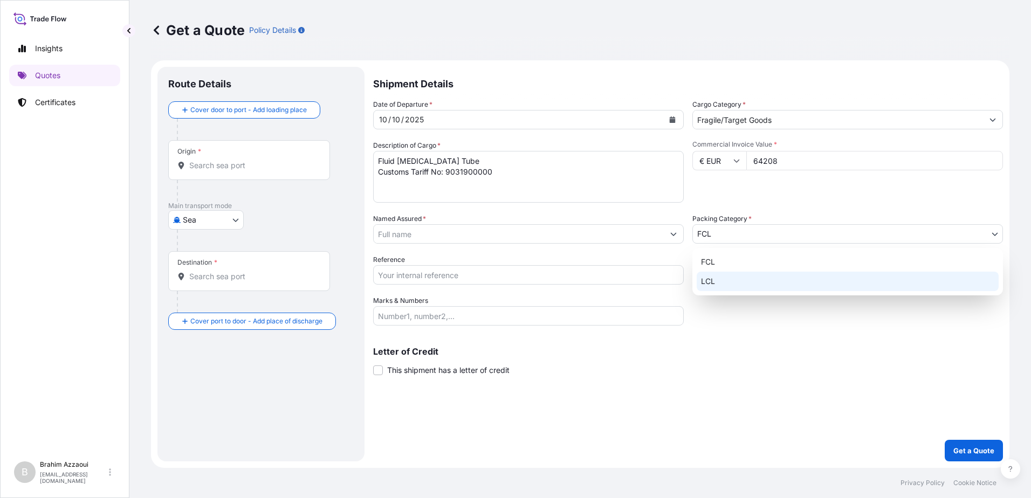
click at [730, 279] on div "LCL" at bounding box center [848, 281] width 302 height 19
select select "22"
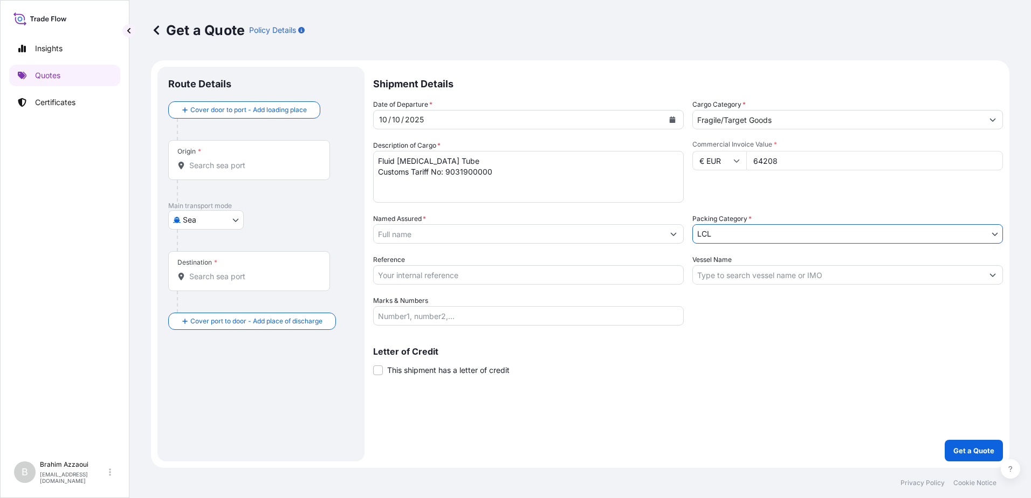
click at [504, 243] on div at bounding box center [528, 233] width 311 height 19
click at [496, 236] on input "Named Assured *" at bounding box center [519, 233] width 290 height 19
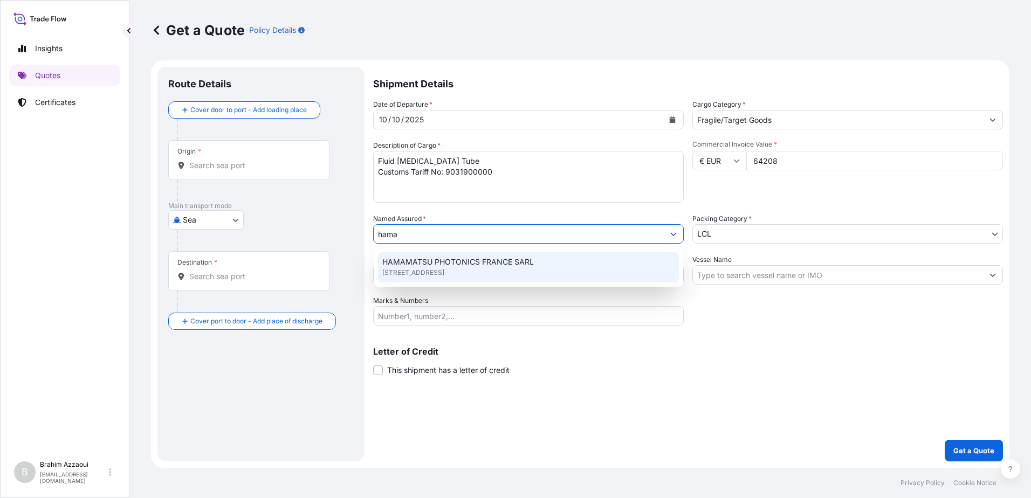
click at [491, 254] on div "HAMAMATSU PHOTONICS FRANCE SARL 19 RUE DU SAULE TRAPU PARC DU MOULIN DE MASSY, …" at bounding box center [528, 267] width 301 height 30
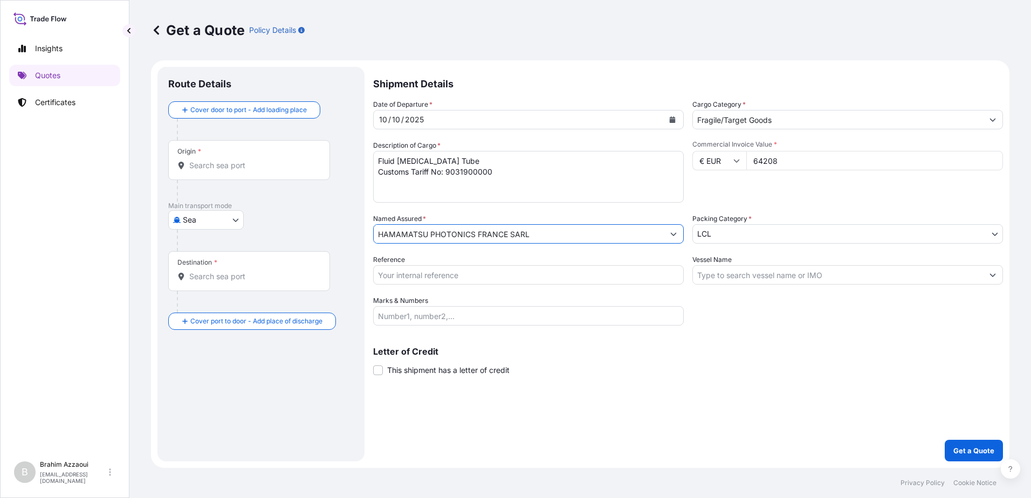
type input "HAMAMATSU PHOTONICS FRANCE SARL"
click at [418, 282] on input "Reference" at bounding box center [528, 274] width 311 height 19
click at [404, 275] on input "Reference" at bounding box center [528, 274] width 311 height 19
paste input "YFR00510403"
type input "YFR00510403"
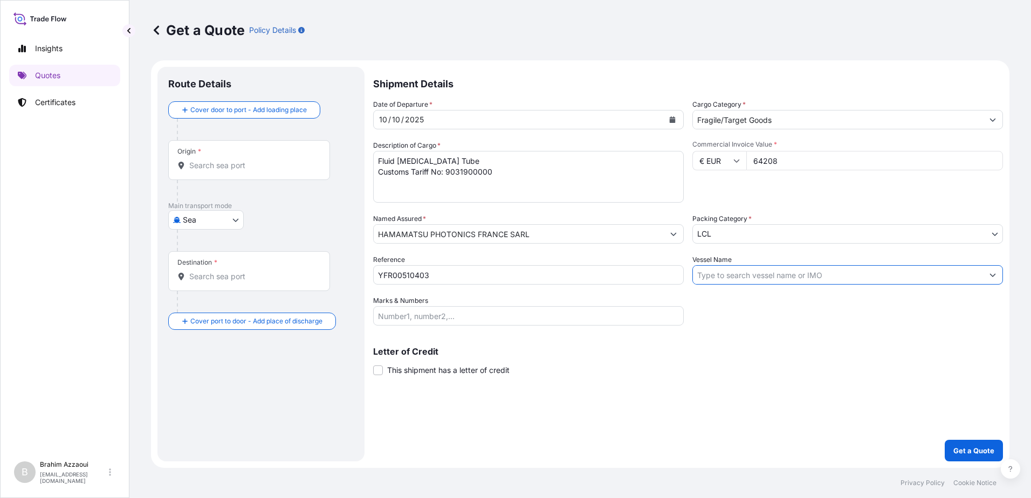
click at [805, 282] on input "Vessel Name" at bounding box center [838, 274] width 290 height 19
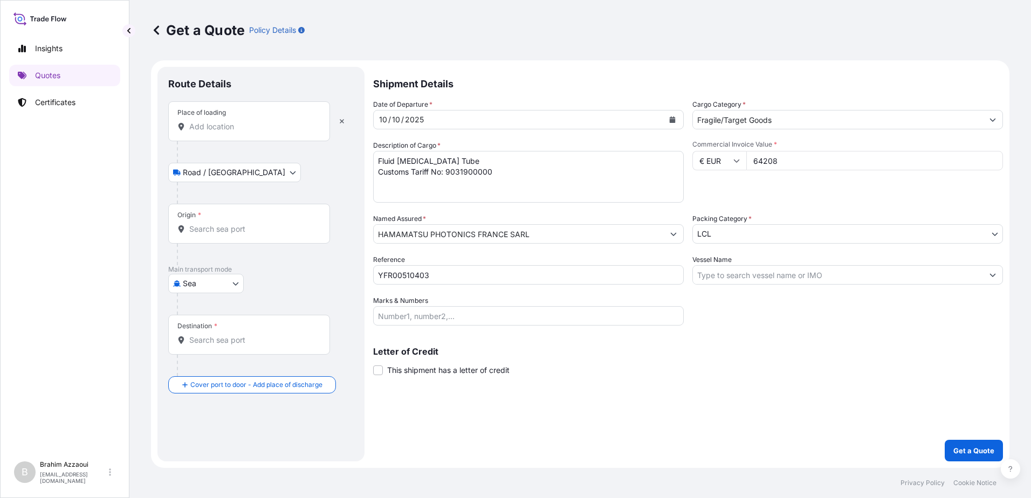
click at [189, 282] on body "Insights Quotes Certificates B Brahim Azzaoui brahim.azzaoui@fr.yusen-logistics…" at bounding box center [515, 249] width 1031 height 498
click at [209, 307] on div "Air" at bounding box center [206, 311] width 67 height 19
select select "Air"
click at [228, 132] on input "Place of loading" at bounding box center [252, 131] width 127 height 11
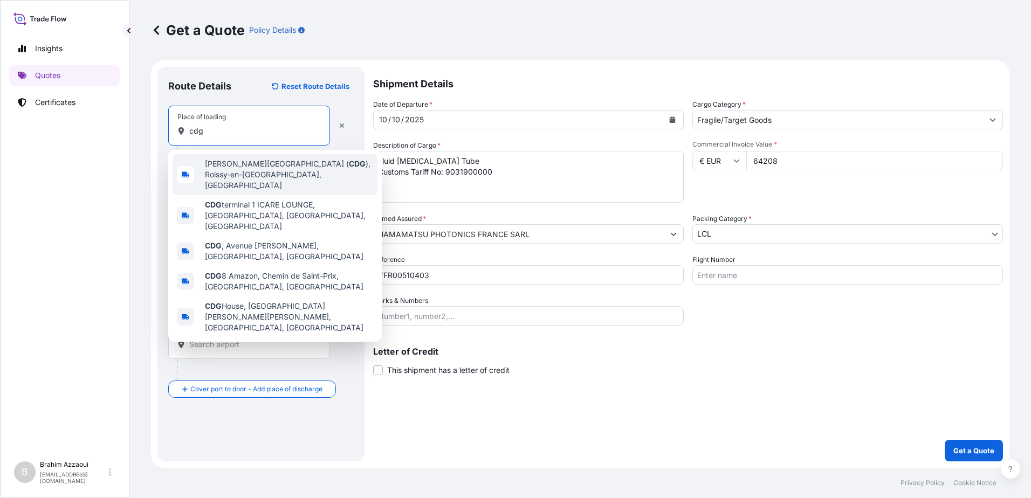
click at [218, 166] on span "[PERSON_NAME][GEOGRAPHIC_DATA] ( CDG ), [GEOGRAPHIC_DATA], [GEOGRAPHIC_DATA]" at bounding box center [289, 175] width 168 height 32
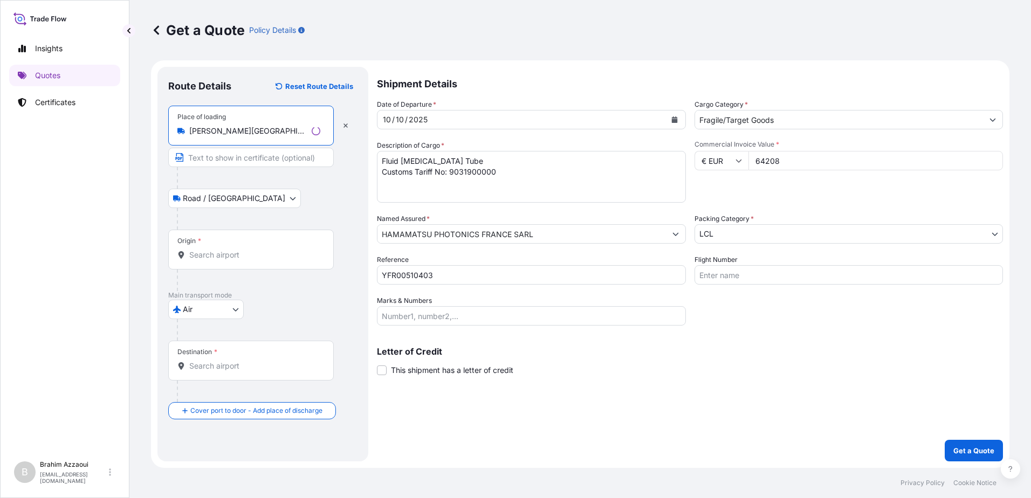
type input "[PERSON_NAME][GEOGRAPHIC_DATA] (CDG), [GEOGRAPHIC_DATA], [GEOGRAPHIC_DATA]"
click at [201, 260] on input "Origin *" at bounding box center [254, 255] width 131 height 11
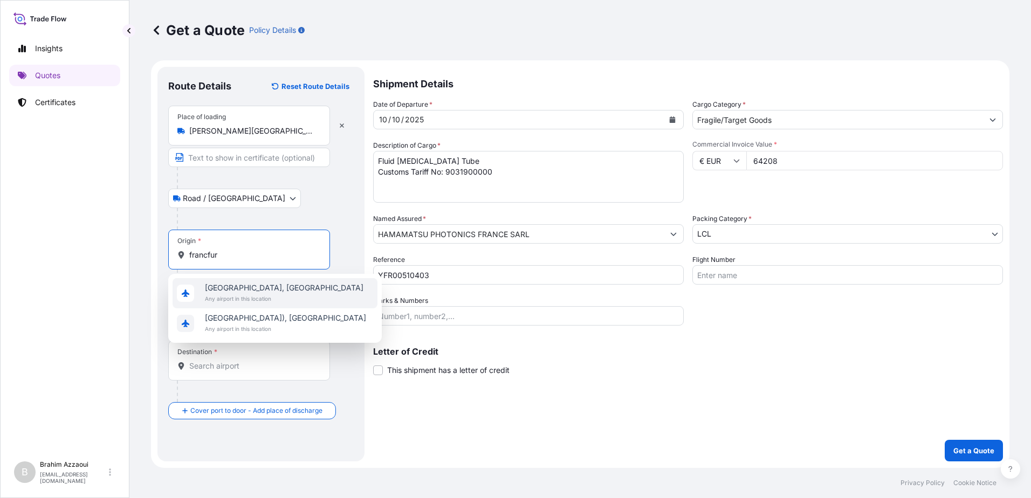
click at [252, 286] on span "[GEOGRAPHIC_DATA], [GEOGRAPHIC_DATA]" at bounding box center [284, 288] width 159 height 11
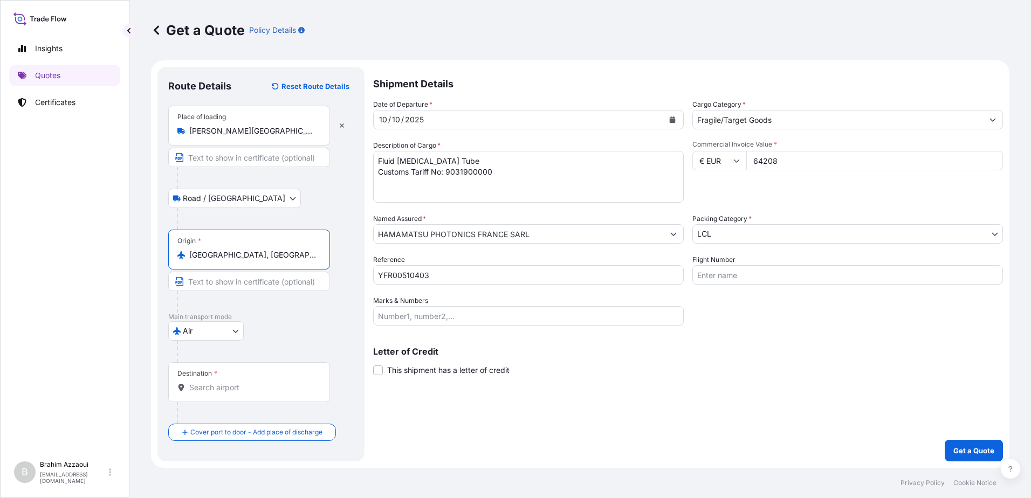
type input "[GEOGRAPHIC_DATA], [GEOGRAPHIC_DATA]"
click at [223, 380] on div "Destination *" at bounding box center [249, 382] width 162 height 40
click at [223, 382] on input "Destination *" at bounding box center [252, 387] width 127 height 11
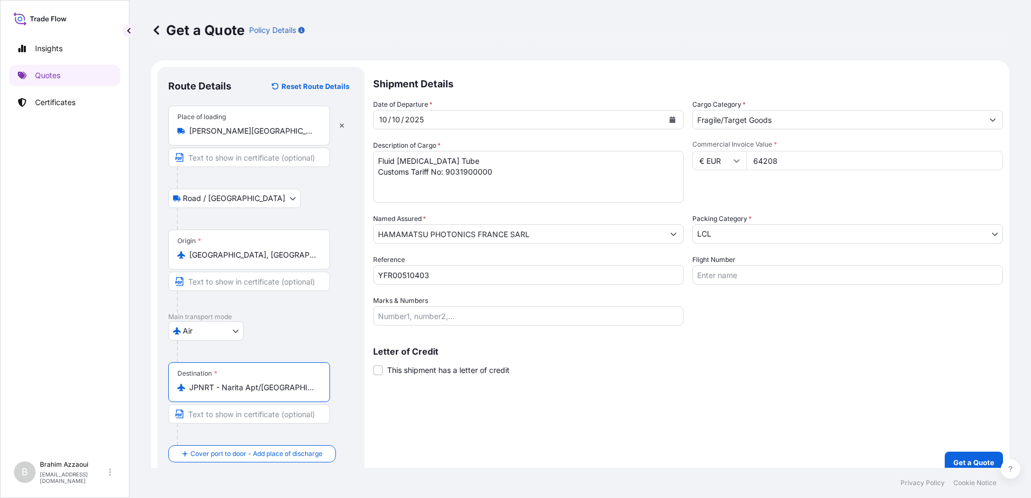
type input "JPNRT - Narita Apt/[GEOGRAPHIC_DATA], [GEOGRAPHIC_DATA]"
click at [717, 274] on input "Flight Number" at bounding box center [847, 274] width 311 height 19
type input "3S590C"
click at [557, 317] on input "SSD,397092,001" at bounding box center [528, 315] width 311 height 19
drag, startPoint x: 566, startPoint y: 311, endPoint x: 331, endPoint y: 290, distance: 235.5
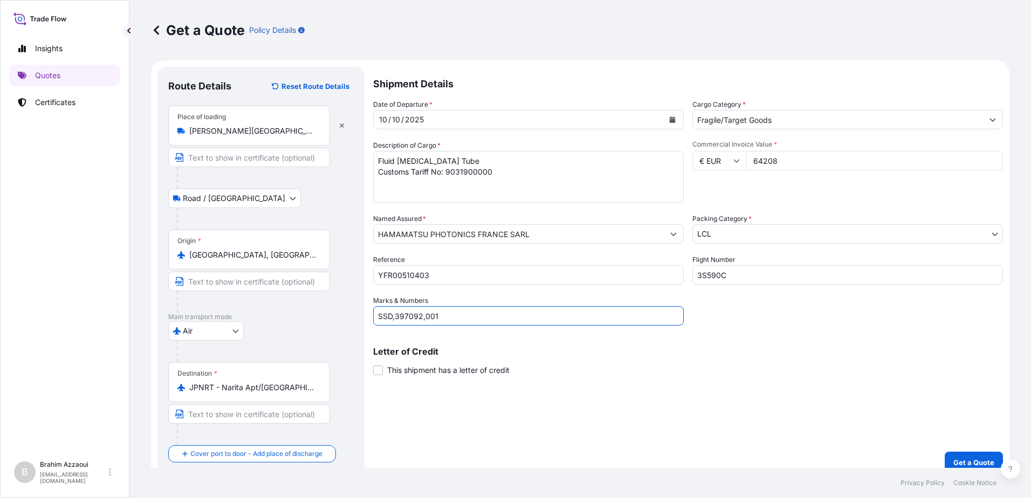
click at [329, 290] on form "Route Details Reset Route Details Place of loading Paris Charles de Gaulle Airp…" at bounding box center [580, 270] width 859 height 420
paste input "ETD,397095,397091,397090,201-203"
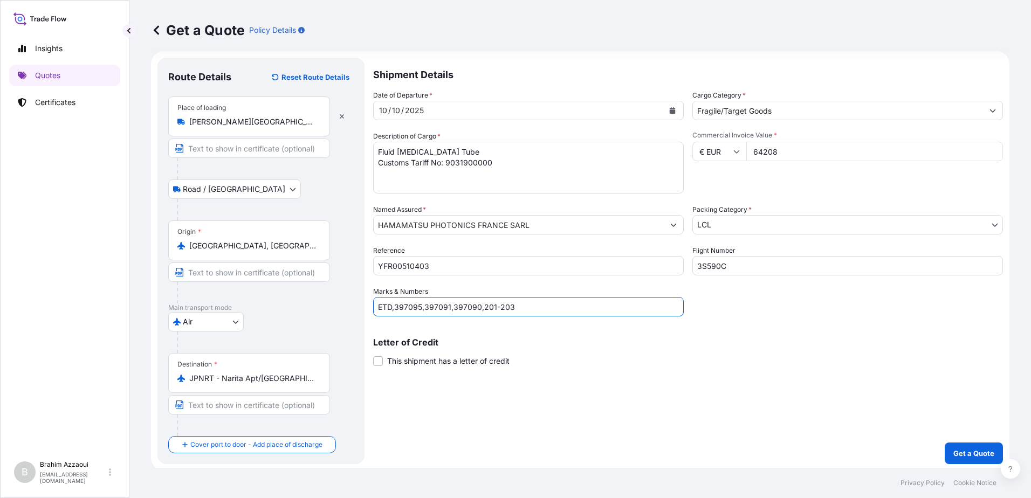
scroll to position [12, 0]
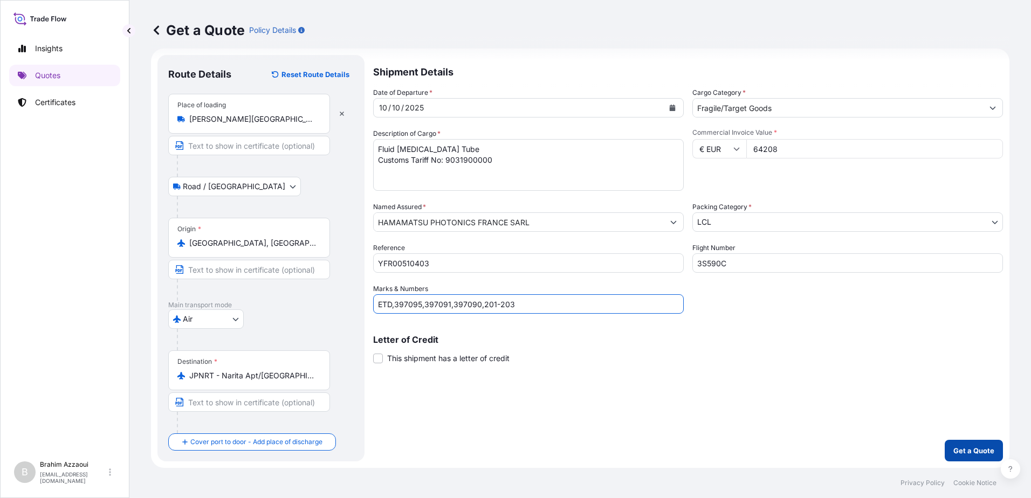
type input "ETD,397095,397091,397090,201-203"
click at [979, 450] on p "Get a Quote" at bounding box center [974, 450] width 41 height 11
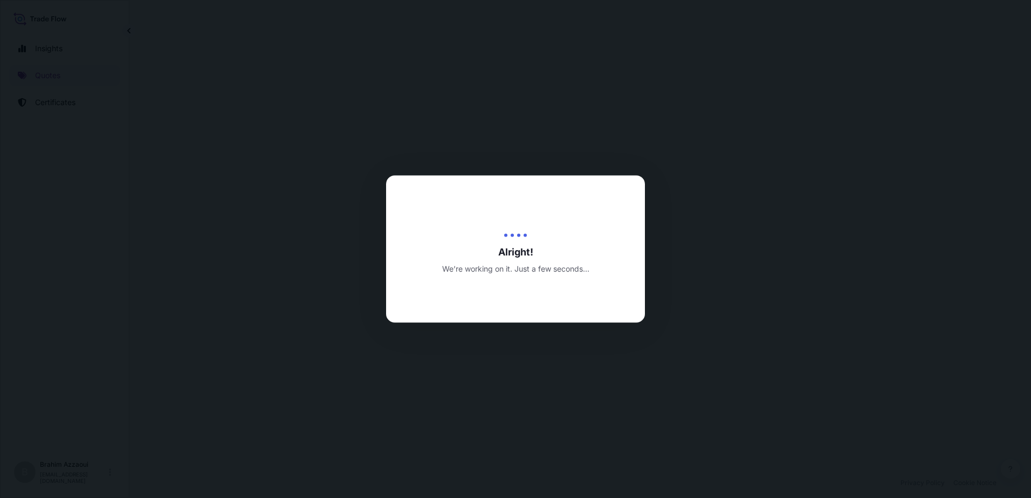
select select "Road / [GEOGRAPHIC_DATA]"
select select "Air"
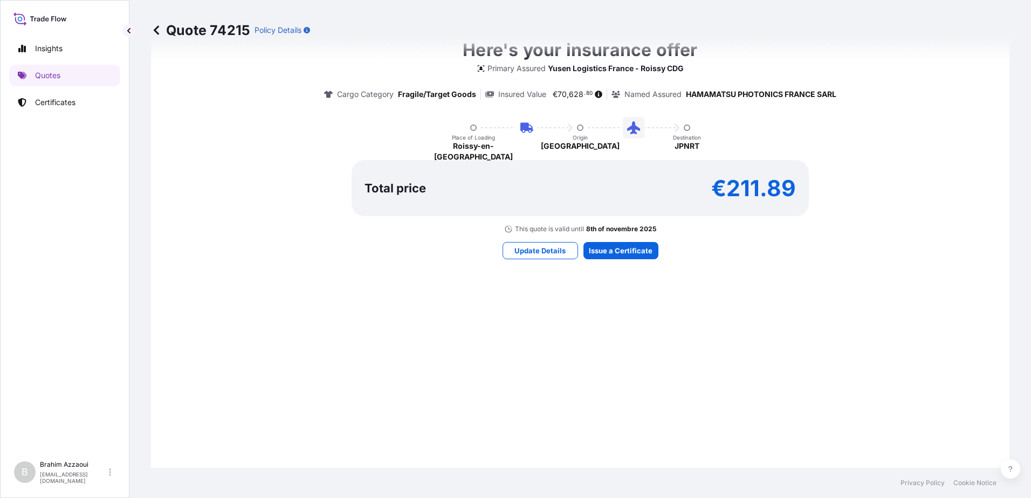
scroll to position [686, 0]
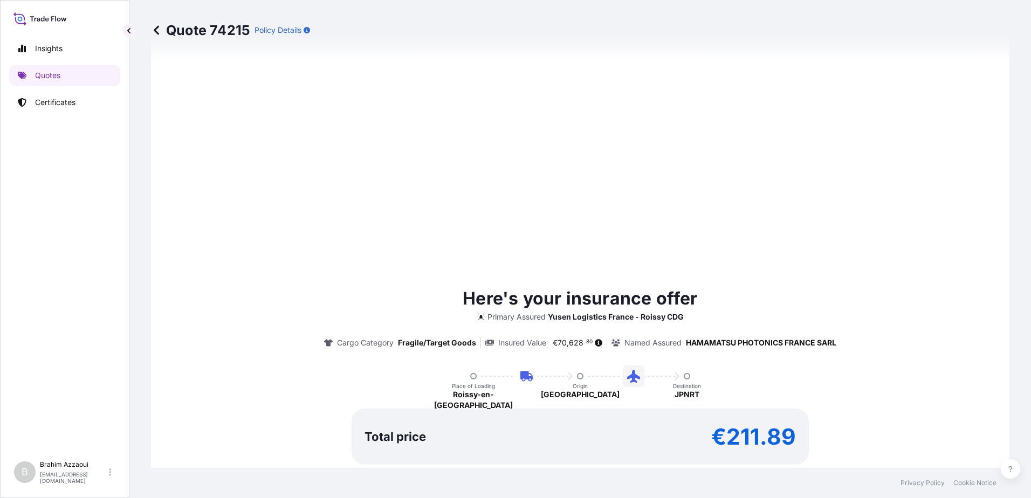
type input "[DATE]"
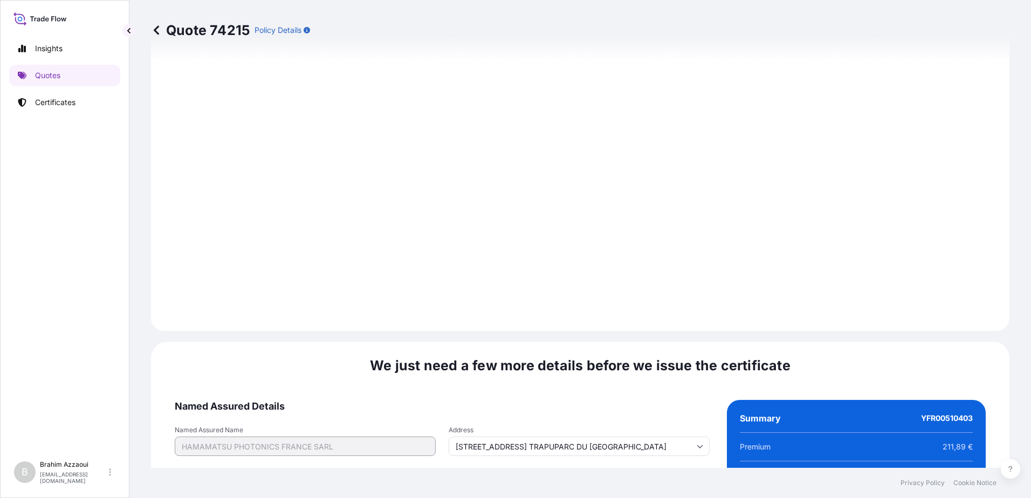
scroll to position [1261, 0]
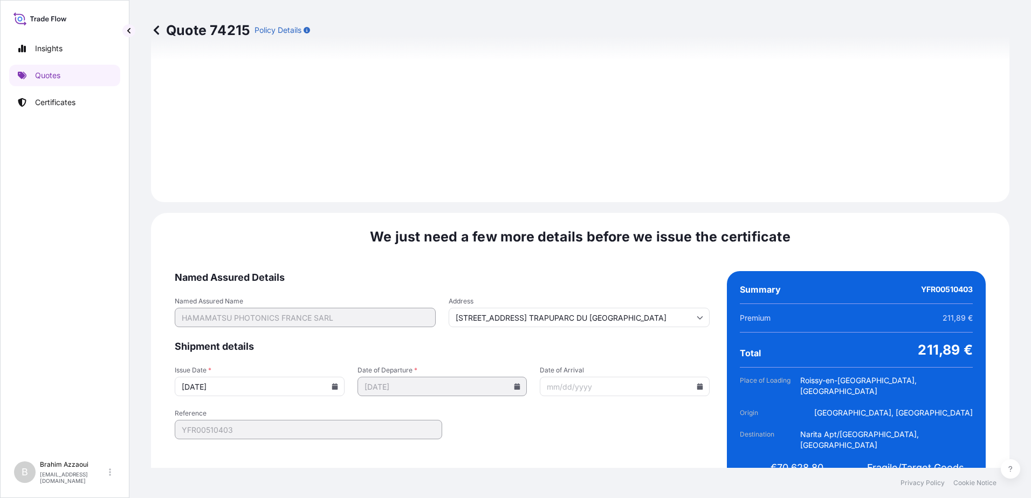
click at [580, 377] on input "Date of Arrival" at bounding box center [625, 386] width 170 height 19
click at [697, 383] on icon at bounding box center [700, 386] width 6 height 6
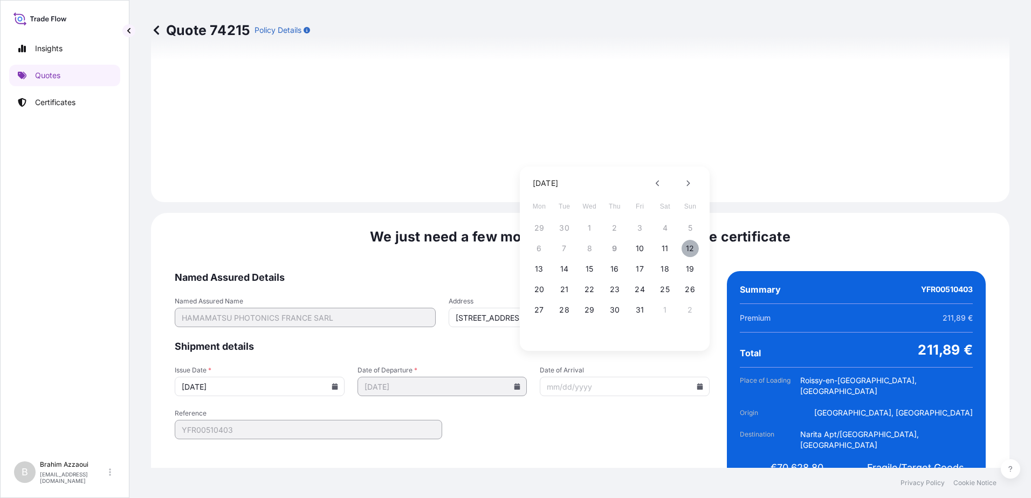
click at [688, 249] on button "12" at bounding box center [690, 248] width 17 height 17
type input "[STREET_ADDRESS] TRAPUPARC DU [GEOGRAPHIC_DATA]"
type input "[DATE]"
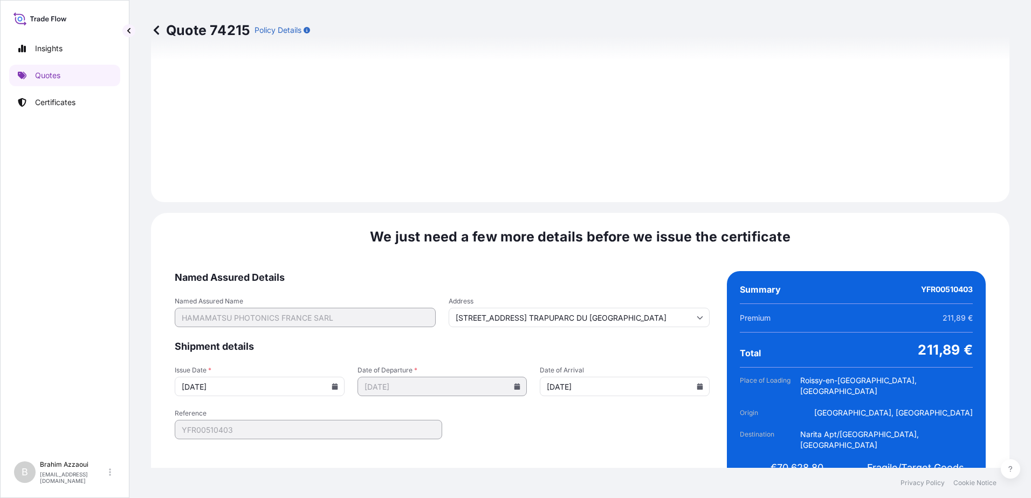
type input "[STREET_ADDRESS] TRAPUPARC DU [GEOGRAPHIC_DATA]"
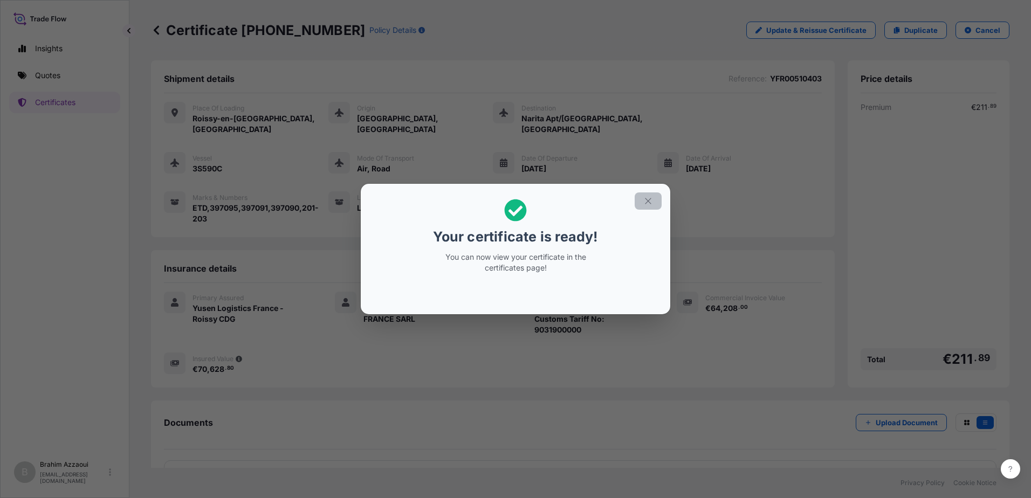
click at [647, 201] on icon "button" at bounding box center [648, 201] width 10 height 10
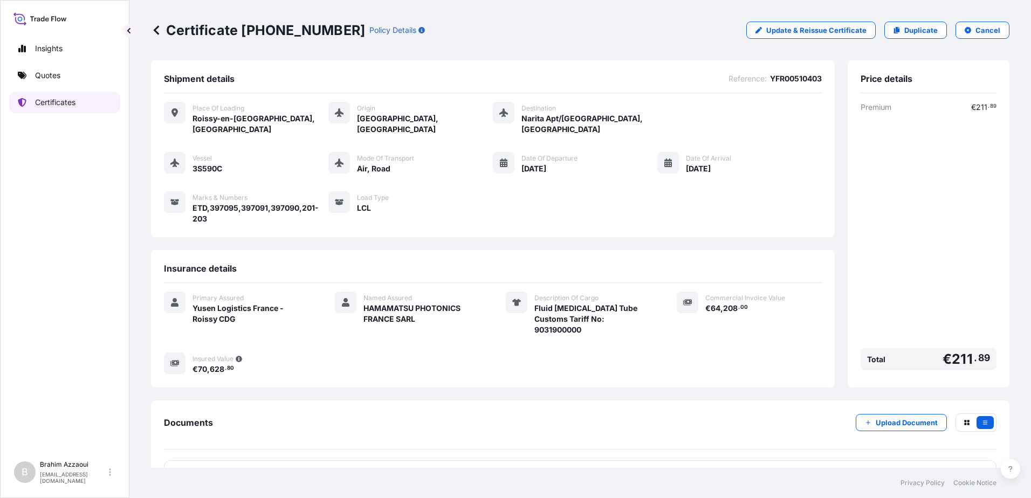
click at [47, 103] on p "Certificates" at bounding box center [55, 102] width 40 height 11
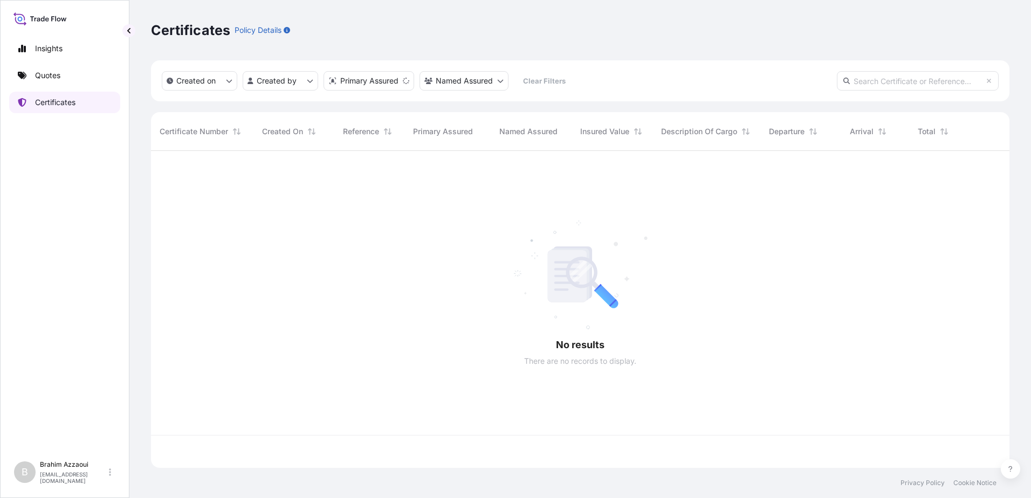
scroll to position [315, 851]
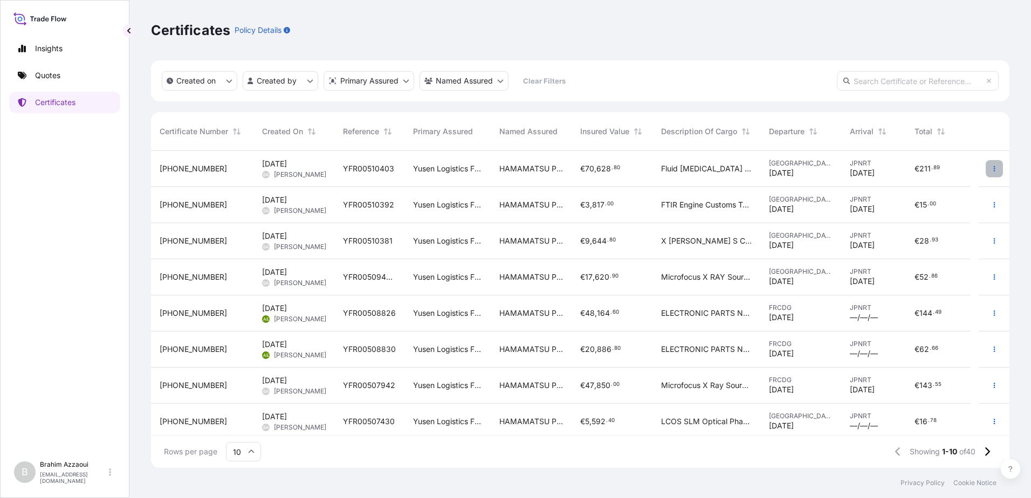
click at [990, 169] on button "button" at bounding box center [994, 168] width 17 height 17
click at [908, 189] on p "Download certificate" at bounding box center [934, 190] width 73 height 11
click at [61, 101] on p "Certificates" at bounding box center [55, 102] width 40 height 11
